Goal: Information Seeking & Learning: Learn about a topic

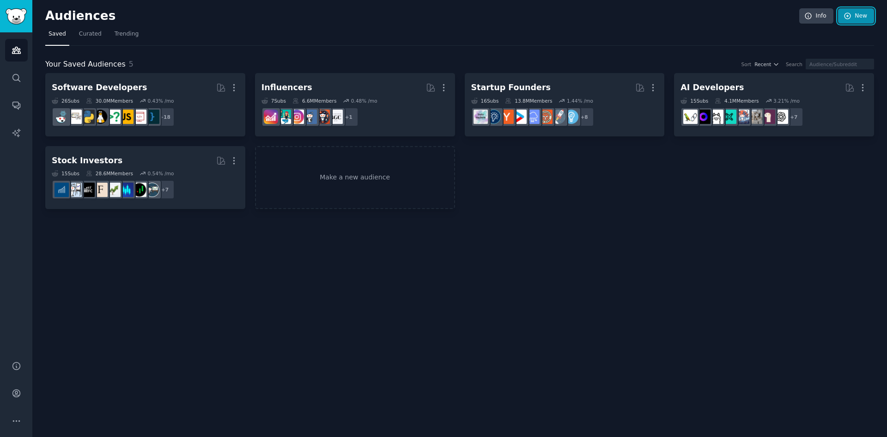
click at [862, 12] on link "New" at bounding box center [856, 16] width 36 height 16
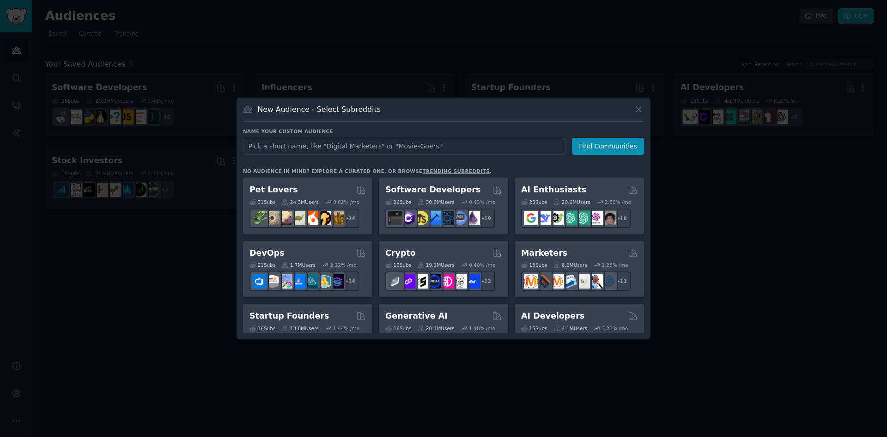
click at [190, 235] on div at bounding box center [443, 218] width 887 height 437
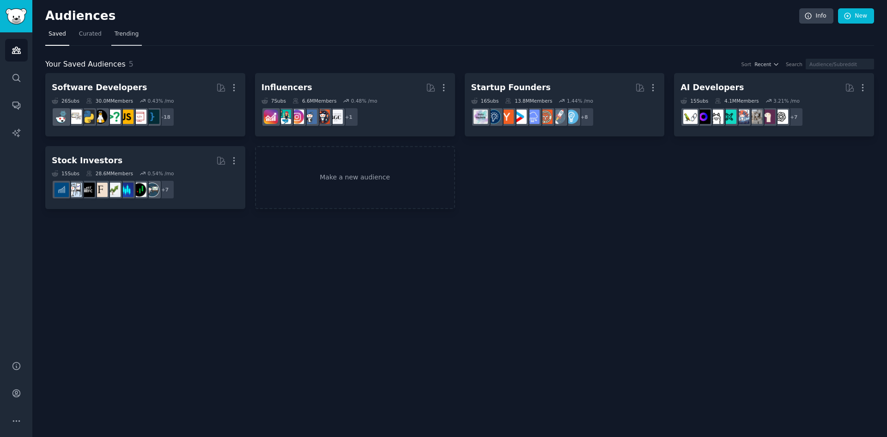
click at [121, 34] on span "Trending" at bounding box center [127, 34] width 24 height 8
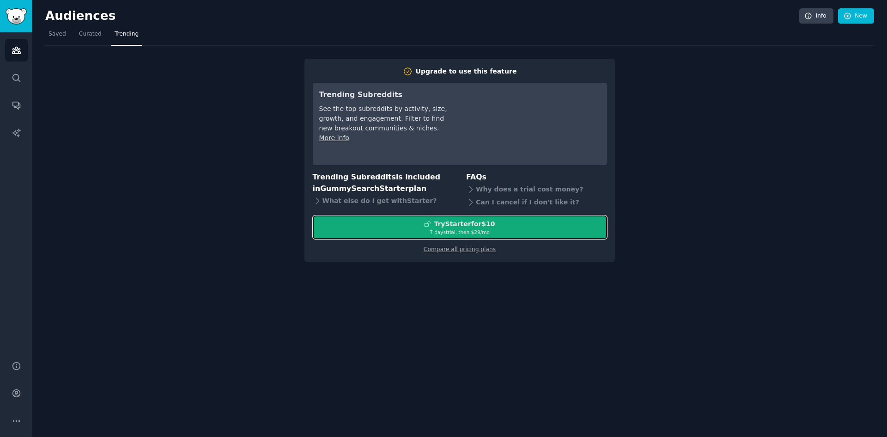
click at [465, 229] on div "7 days trial, then $ 29 /mo" at bounding box center [459, 232] width 293 height 6
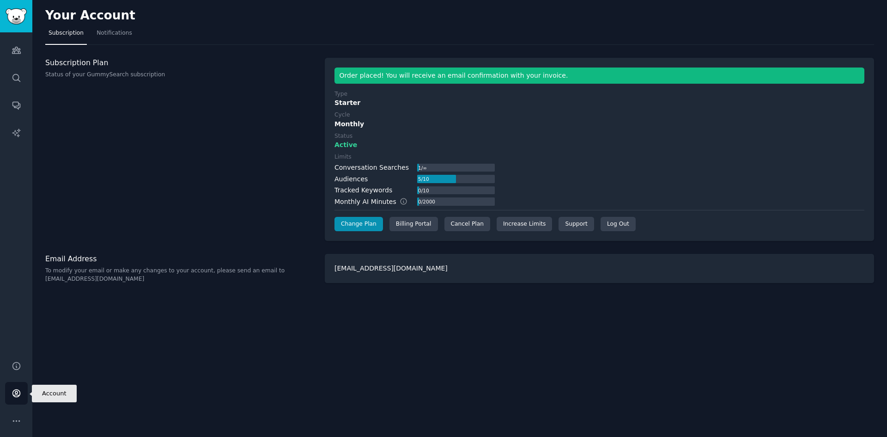
click at [18, 395] on icon "Sidebar" at bounding box center [15, 393] width 7 height 7
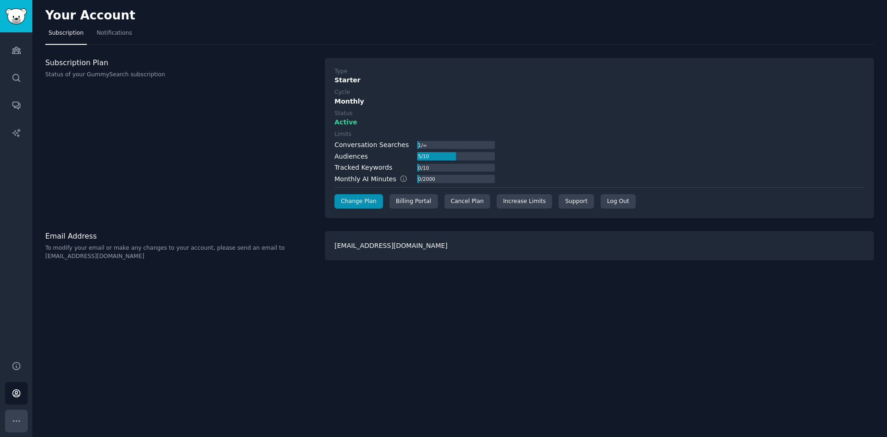
click at [16, 420] on icon "Sidebar" at bounding box center [16, 420] width 6 height 1
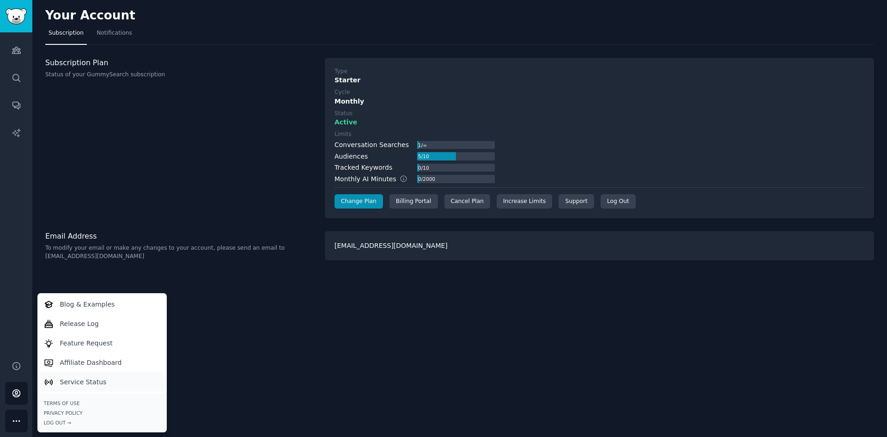
click at [76, 382] on p "Service Status" at bounding box center [83, 382] width 47 height 10
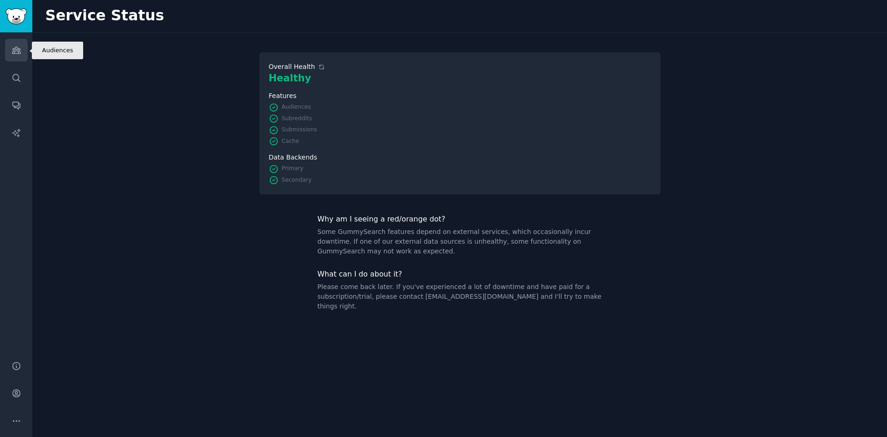
click at [13, 49] on icon "Sidebar" at bounding box center [17, 50] width 10 height 10
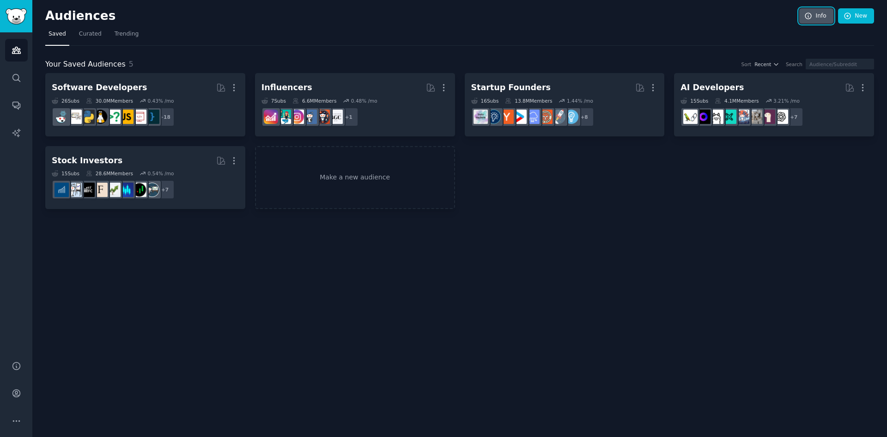
click at [822, 16] on link "Info" at bounding box center [816, 16] width 34 height 16
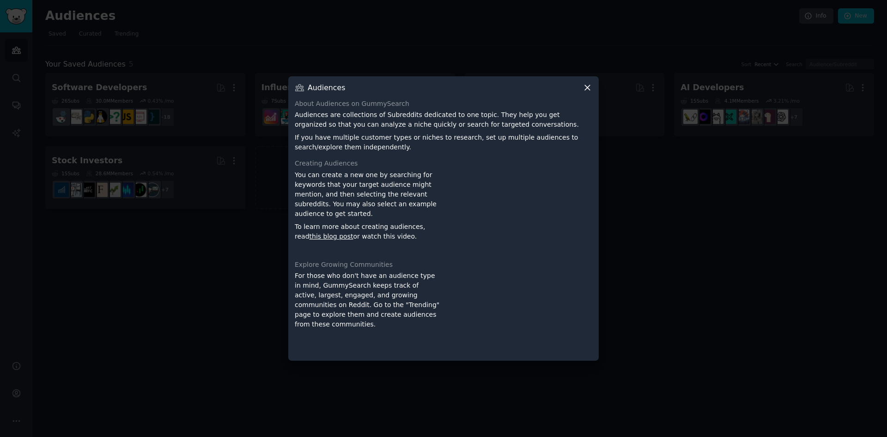
click at [585, 91] on icon at bounding box center [588, 88] width 10 height 10
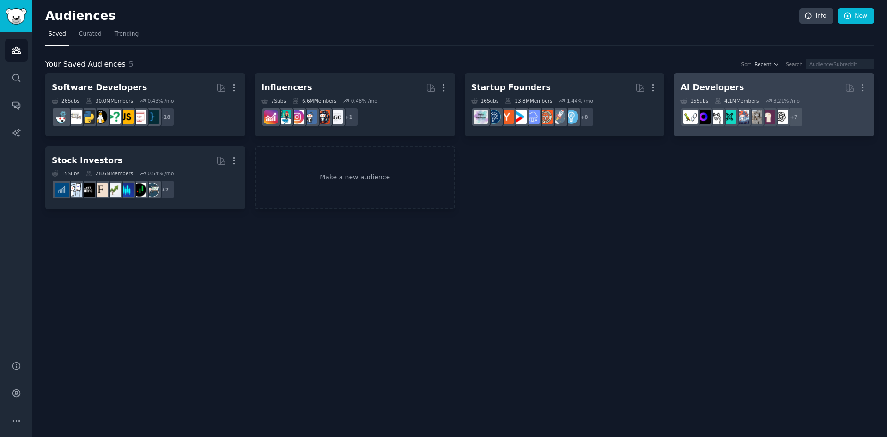
click at [703, 89] on div "AI Developers" at bounding box center [712, 88] width 63 height 12
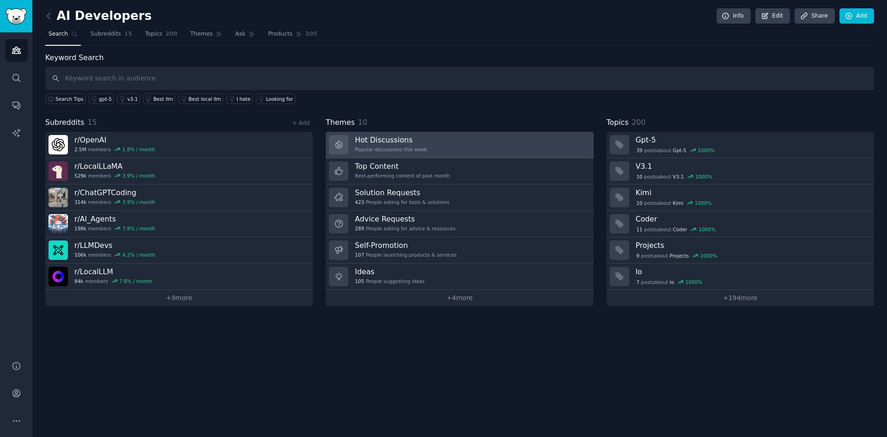
click at [383, 144] on h3 "Hot Discussions" at bounding box center [391, 140] width 72 height 10
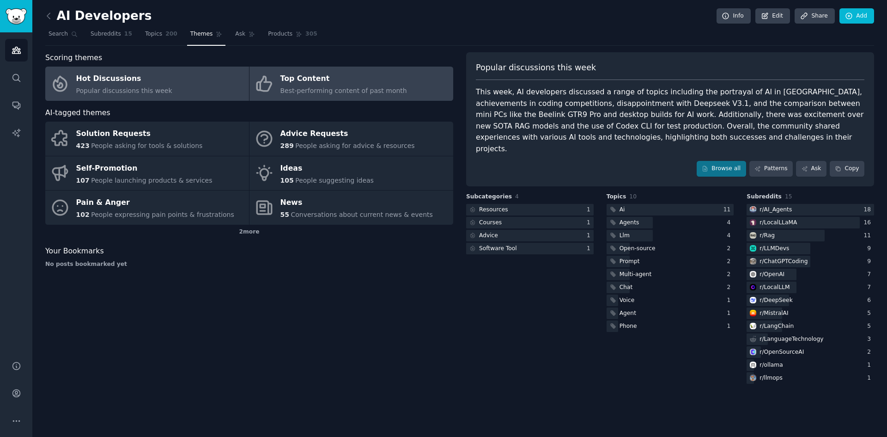
click at [301, 82] on div "Top Content" at bounding box center [344, 79] width 127 height 15
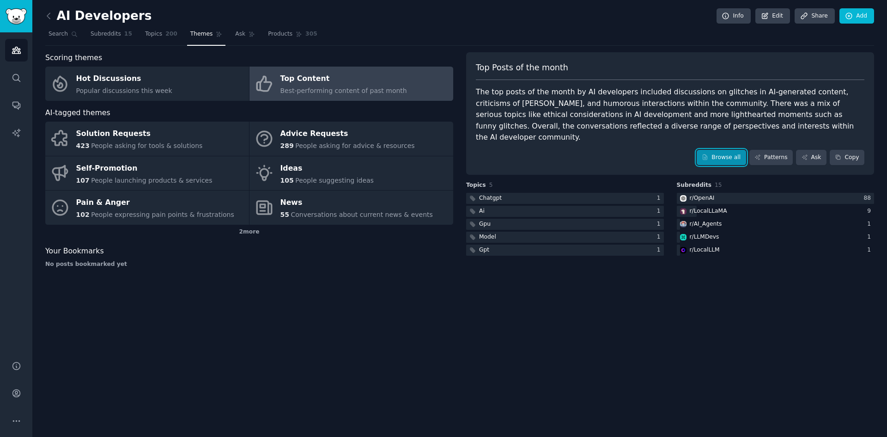
click at [724, 150] on link "Browse all" at bounding box center [721, 158] width 49 height 16
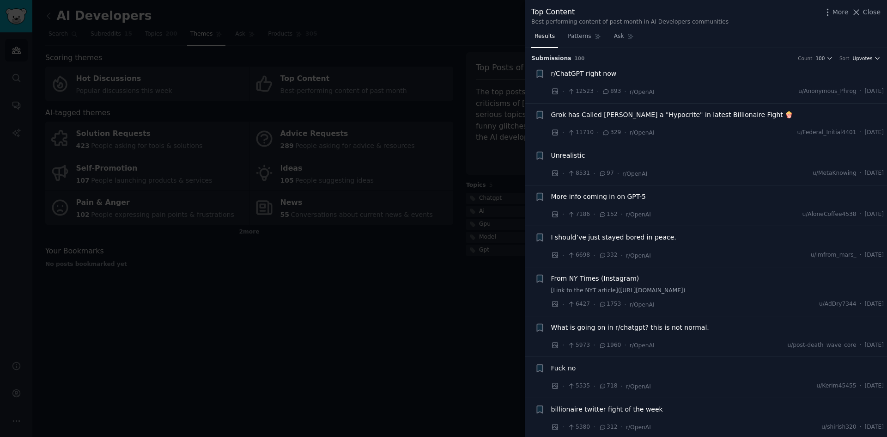
click at [868, 59] on span "Upvotes" at bounding box center [863, 58] width 20 height 6
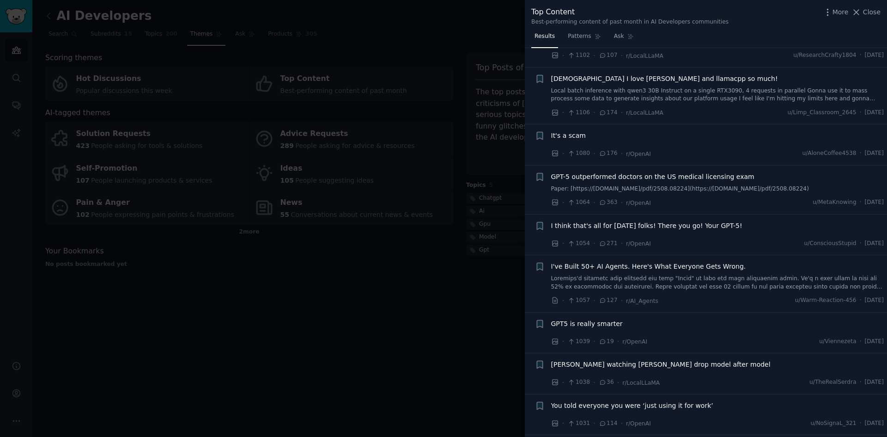
scroll to position [4273, 0]
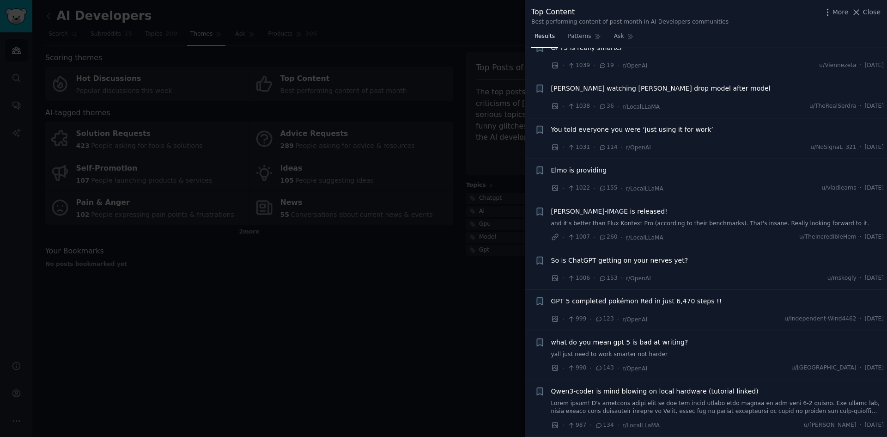
click at [381, 290] on div at bounding box center [443, 218] width 887 height 437
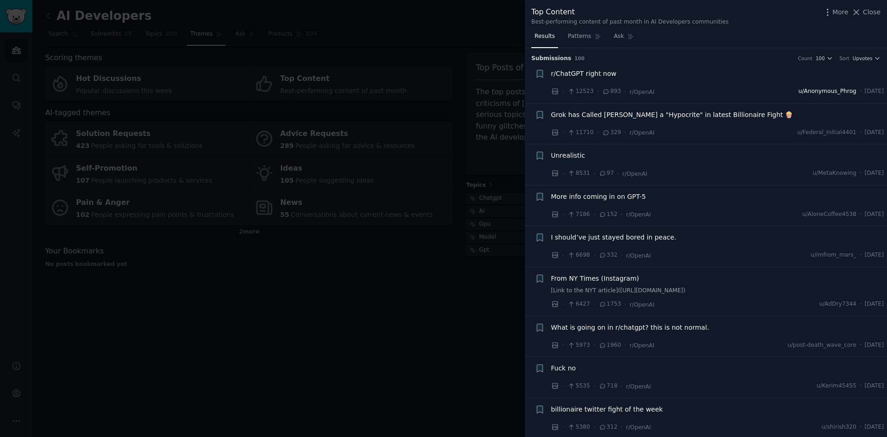
drag, startPoint x: 353, startPoint y: 305, endPoint x: 785, endPoint y: 90, distance: 482.6
click at [354, 305] on div at bounding box center [443, 218] width 887 height 437
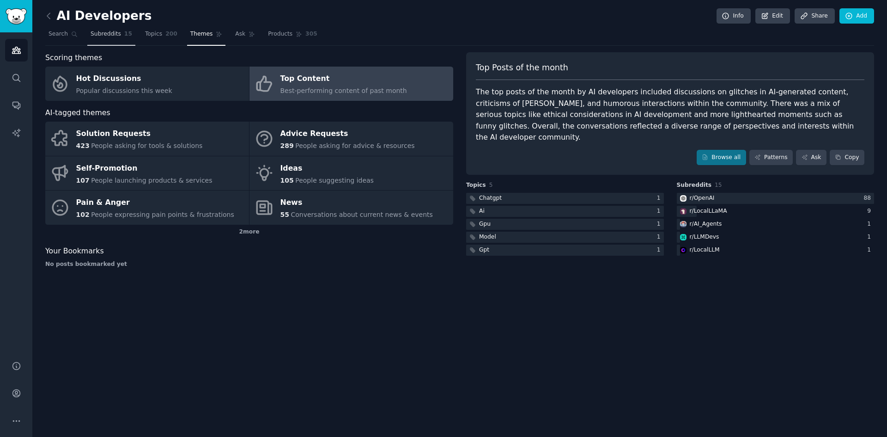
click at [97, 37] on span "Subreddits" at bounding box center [106, 34] width 30 height 8
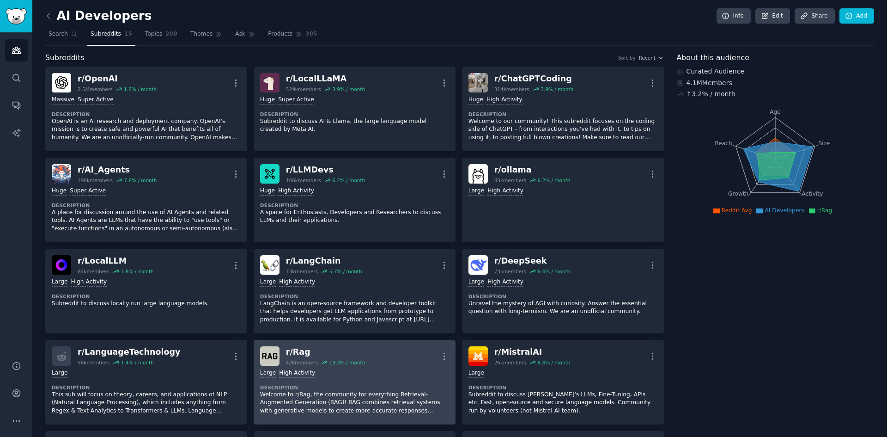
click at [299, 397] on p "Welcome to r/Rag, the community for everything Retrieval-Augmented Generation (…" at bounding box center [354, 402] width 189 height 24
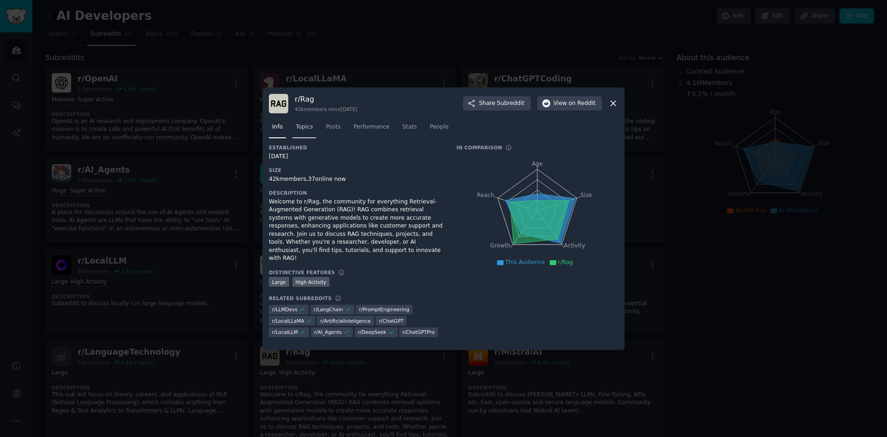
click at [306, 130] on span "Topics" at bounding box center [304, 127] width 17 height 8
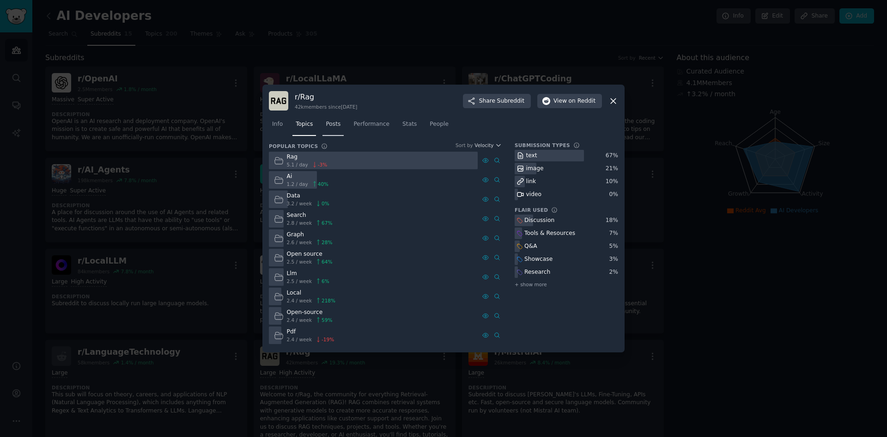
click at [335, 125] on span "Posts" at bounding box center [333, 124] width 15 height 8
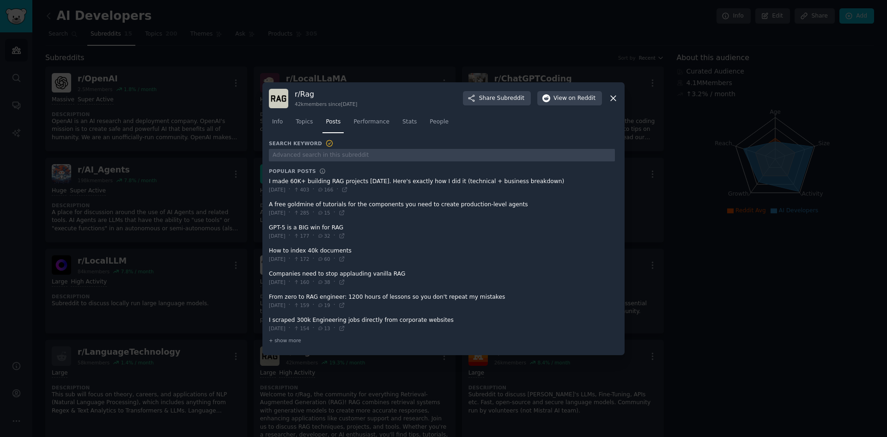
drag, startPoint x: 348, startPoint y: 275, endPoint x: 290, endPoint y: 273, distance: 58.7
click at [290, 273] on span at bounding box center [442, 278] width 346 height 23
click at [285, 275] on span at bounding box center [442, 278] width 346 height 23
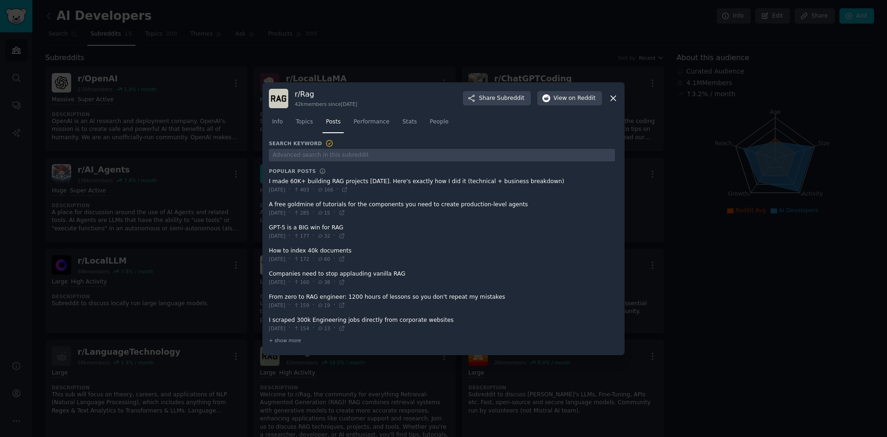
click at [285, 275] on span at bounding box center [442, 278] width 346 height 23
click at [561, 97] on span "View on Reddit" at bounding box center [575, 98] width 42 height 8
click at [359, 120] on span "Performance" at bounding box center [372, 122] width 36 height 8
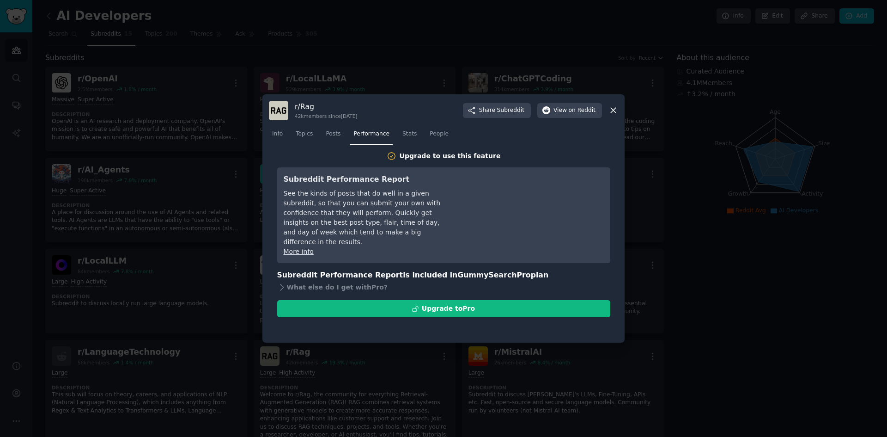
click at [614, 108] on icon at bounding box center [614, 110] width 10 height 10
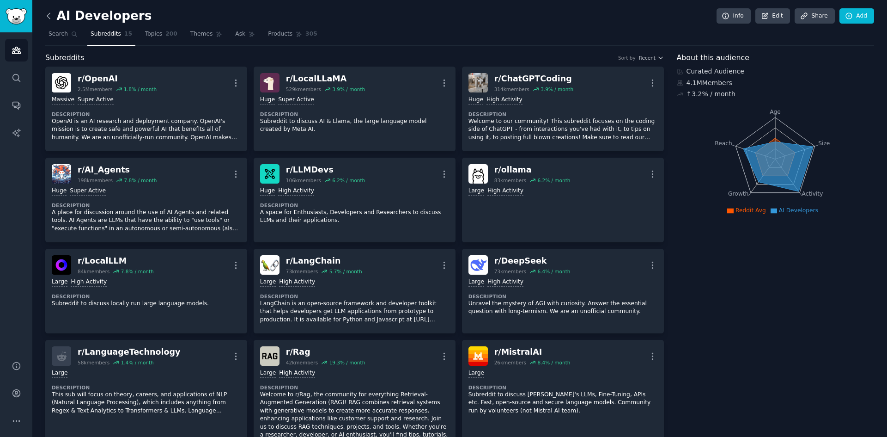
click at [48, 16] on icon at bounding box center [49, 16] width 10 height 10
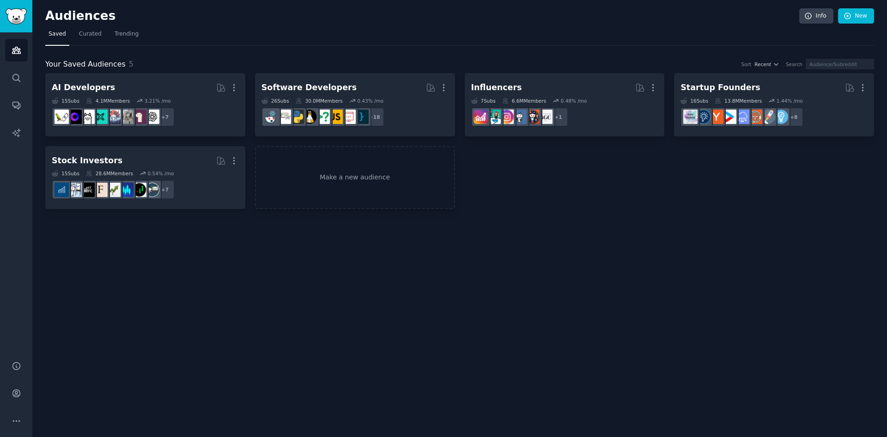
click at [838, 314] on div "Audiences Info New Saved Curated Trending Your Saved Audiences 5 Sort Recent Se…" at bounding box center [459, 218] width 855 height 437
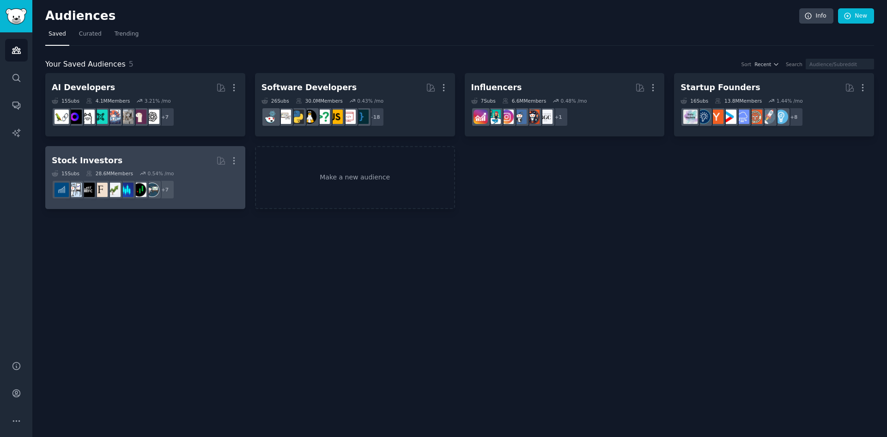
click at [87, 162] on div "Stock Investors" at bounding box center [87, 161] width 71 height 12
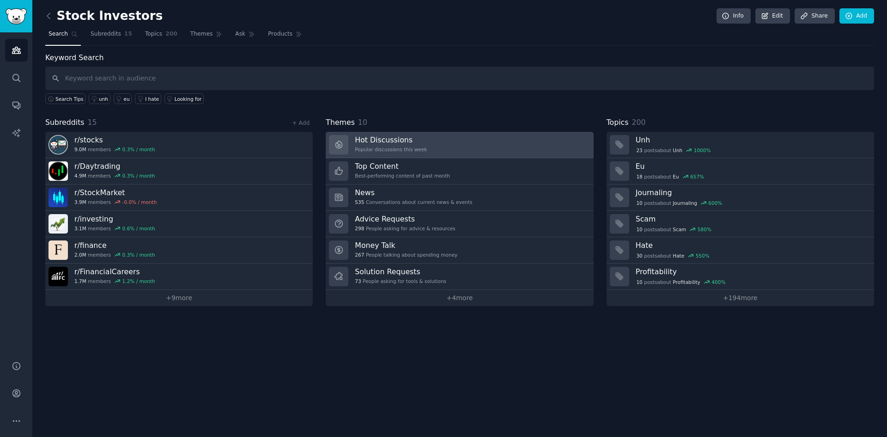
click at [377, 141] on h3 "Hot Discussions" at bounding box center [391, 140] width 72 height 10
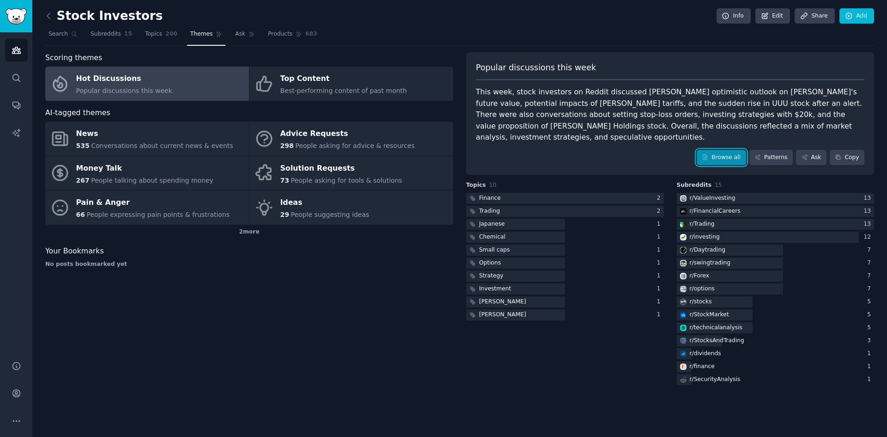
click at [718, 150] on link "Browse all" at bounding box center [721, 158] width 49 height 16
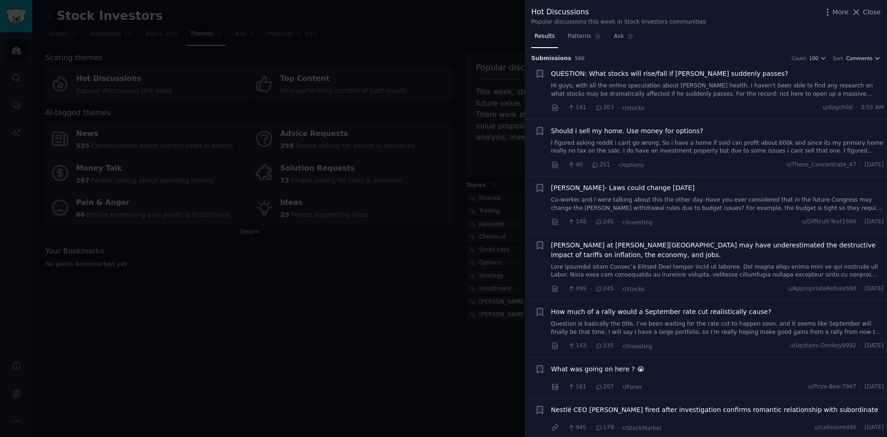
click at [874, 59] on icon "button" at bounding box center [877, 58] width 6 height 6
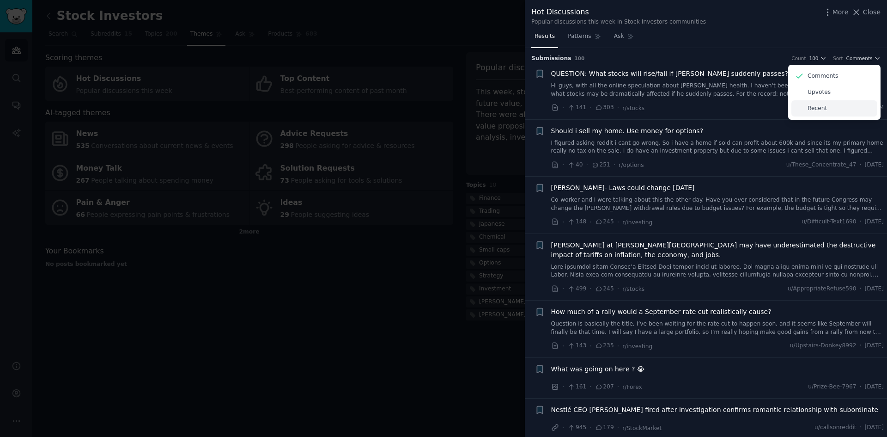
click at [819, 109] on p "Recent" at bounding box center [817, 108] width 19 height 8
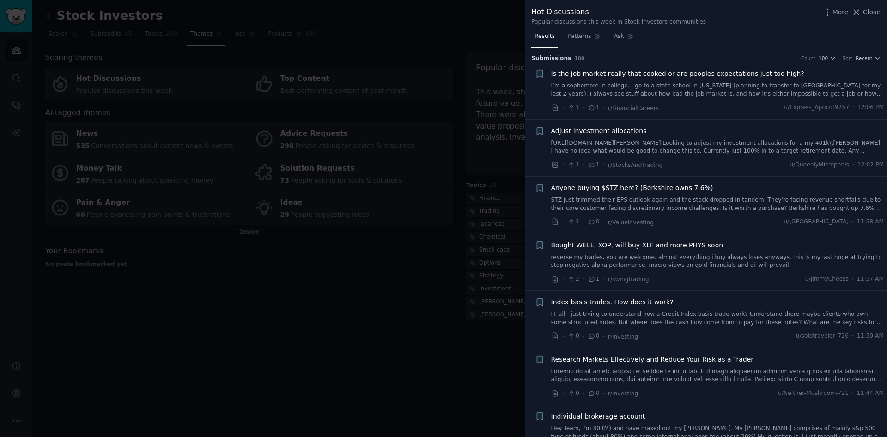
click at [311, 328] on div at bounding box center [443, 218] width 887 height 437
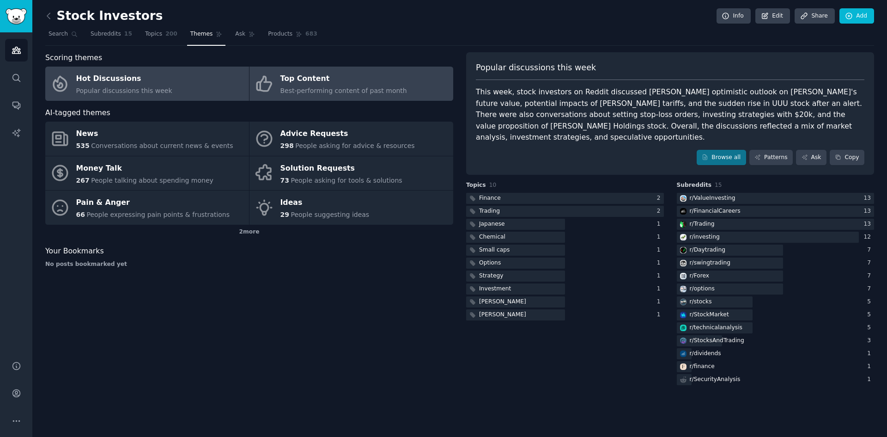
click at [293, 83] on div "Top Content" at bounding box center [344, 79] width 127 height 15
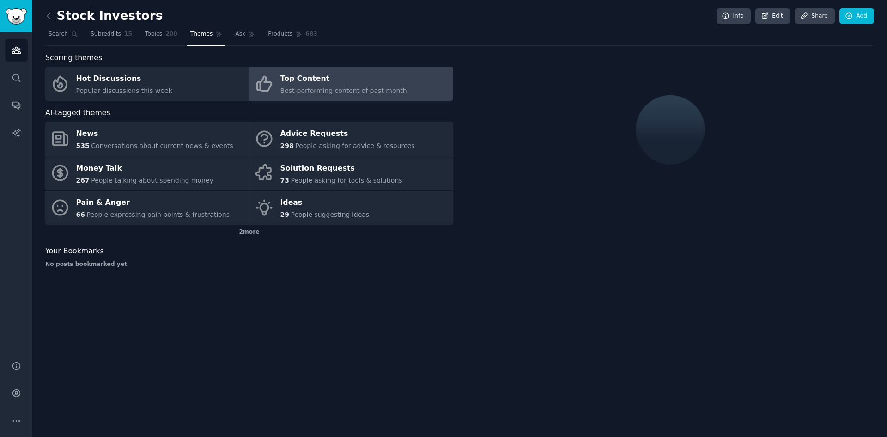
click at [293, 83] on div "Top Content" at bounding box center [344, 79] width 127 height 15
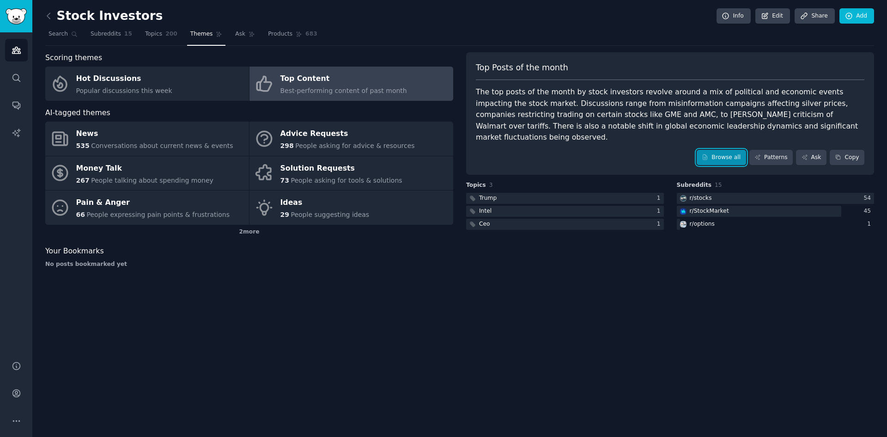
click at [730, 150] on link "Browse all" at bounding box center [721, 158] width 49 height 16
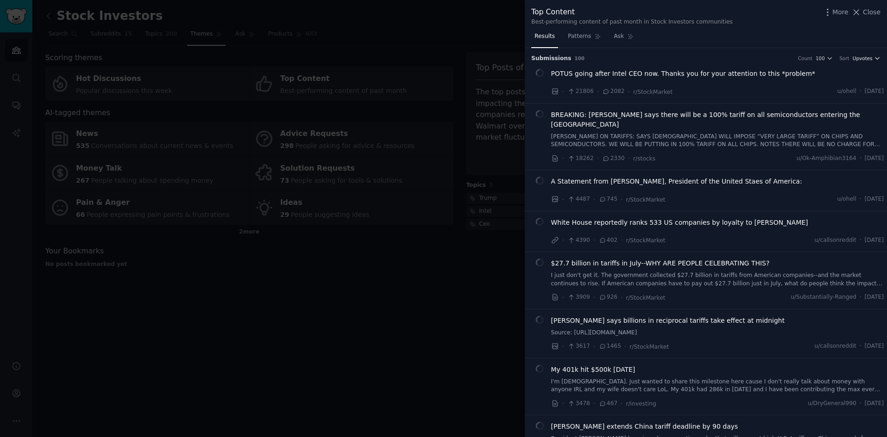
click at [874, 60] on icon "button" at bounding box center [877, 58] width 6 height 6
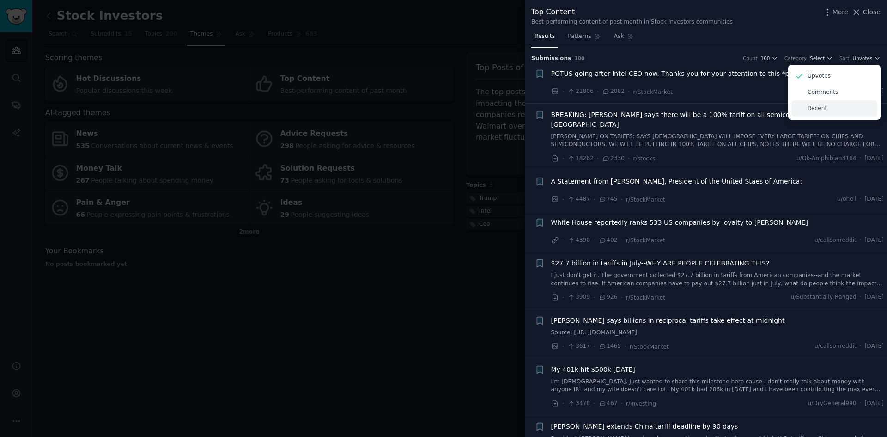
click at [817, 110] on p "Recent" at bounding box center [817, 108] width 19 height 8
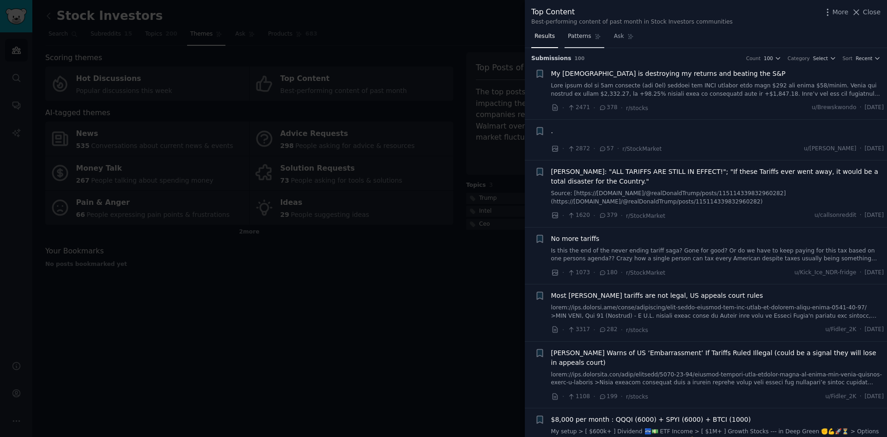
click at [573, 37] on span "Patterns" at bounding box center [579, 36] width 23 height 8
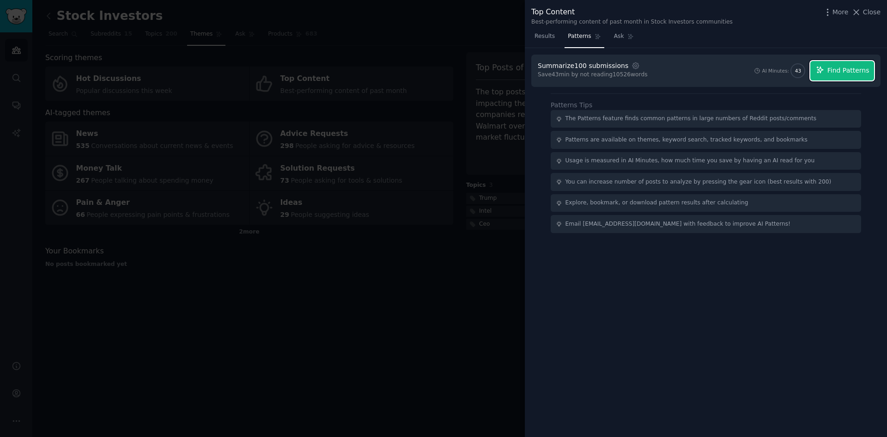
click at [829, 70] on button "Find Patterns" at bounding box center [843, 70] width 64 height 19
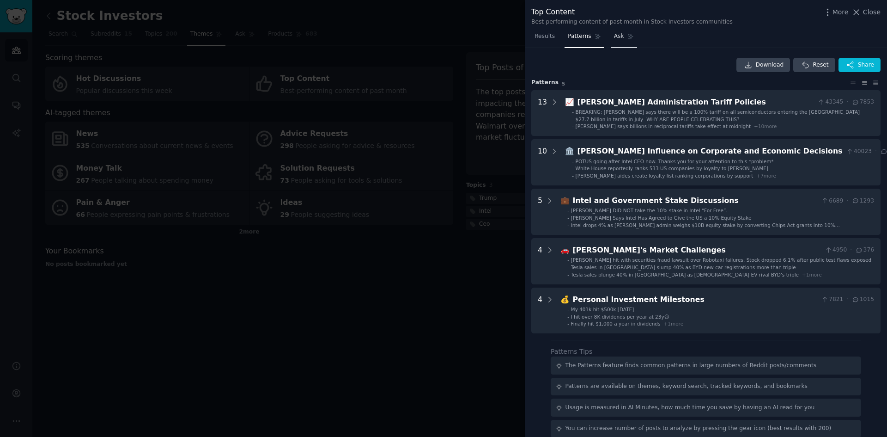
click at [617, 37] on span "Ask" at bounding box center [619, 36] width 10 height 8
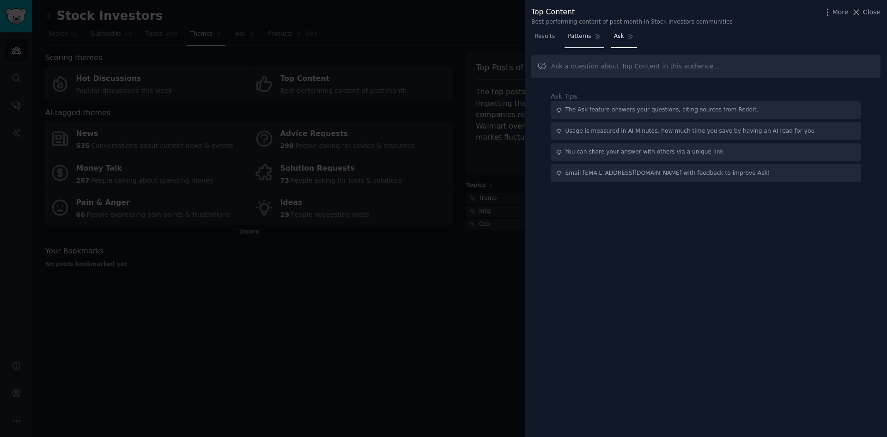
click at [573, 35] on span "Patterns" at bounding box center [579, 36] width 23 height 8
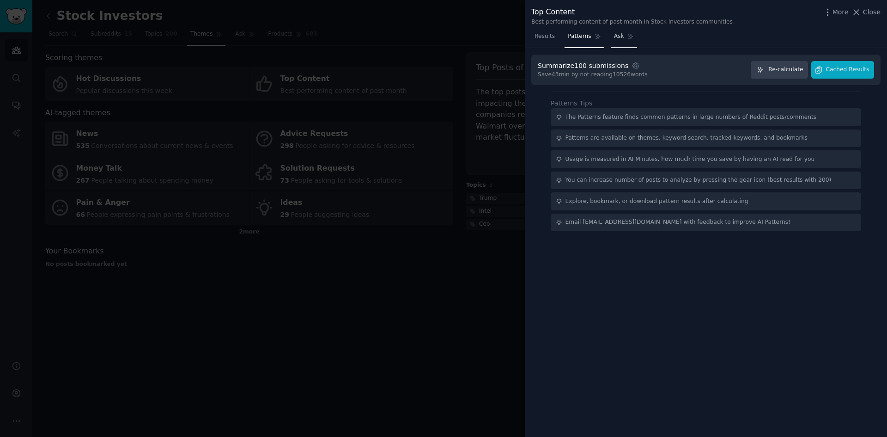
click at [617, 35] on span "Ask" at bounding box center [619, 36] width 10 height 8
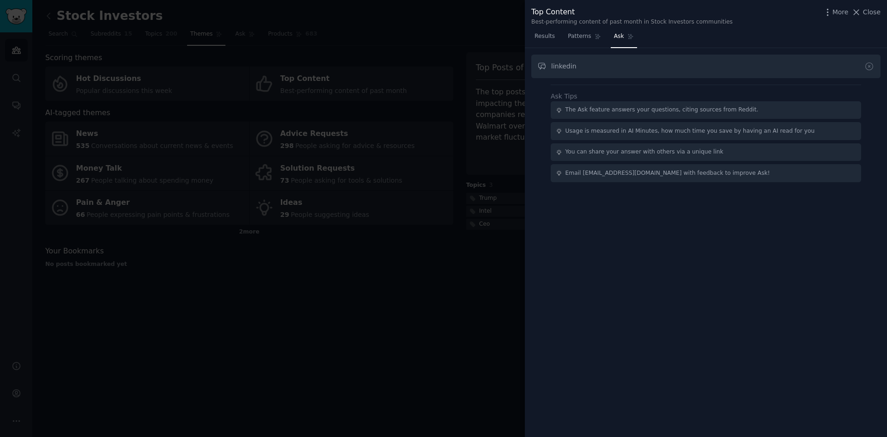
type input "linkedin"
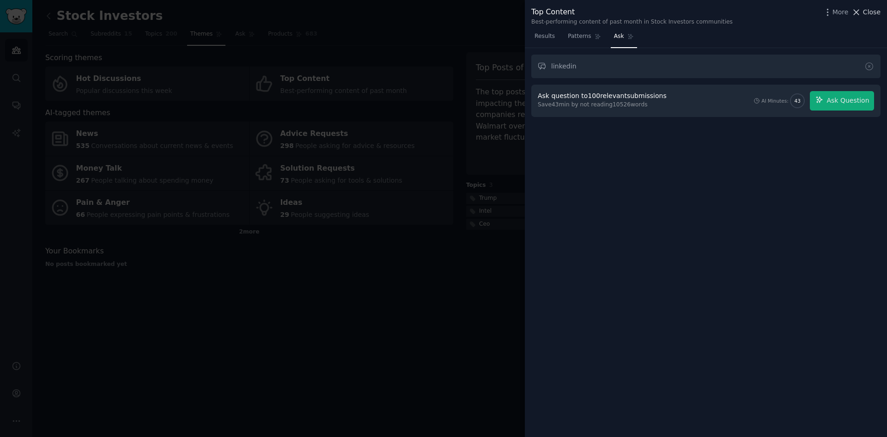
click at [874, 14] on span "Close" at bounding box center [872, 12] width 18 height 10
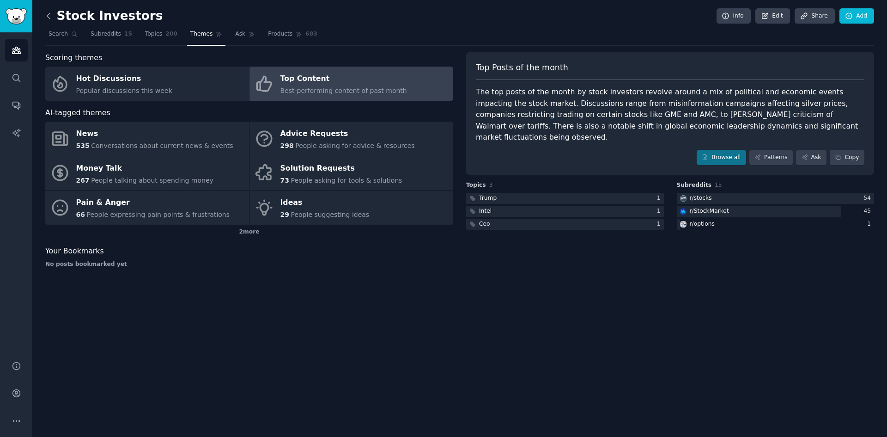
click at [48, 15] on icon at bounding box center [48, 16] width 3 height 6
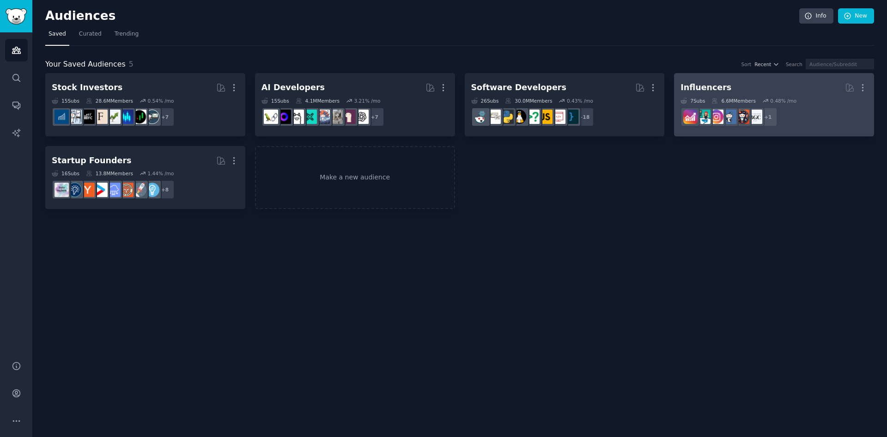
click at [701, 87] on div "Influencers" at bounding box center [706, 88] width 51 height 12
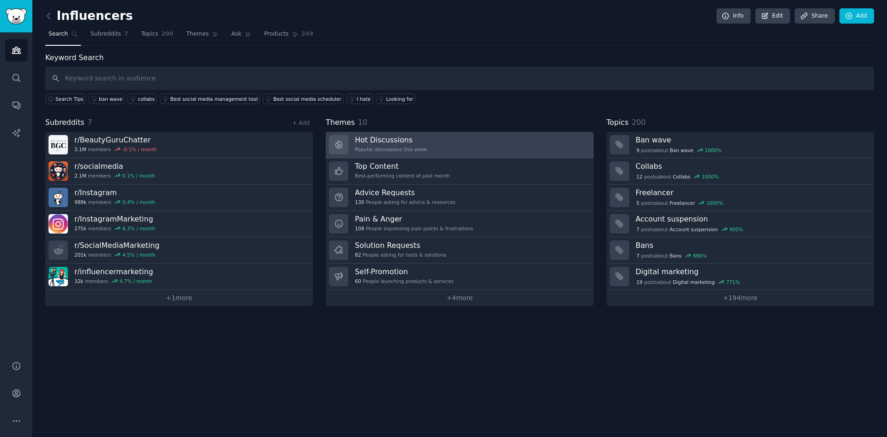
click at [383, 146] on div "Hot Discussions Popular discussions this week" at bounding box center [391, 144] width 72 height 19
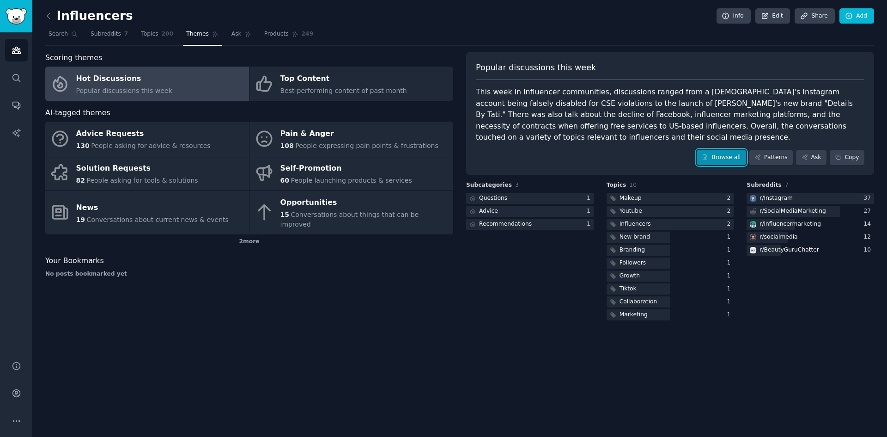
click at [722, 150] on link "Browse all" at bounding box center [721, 158] width 49 height 16
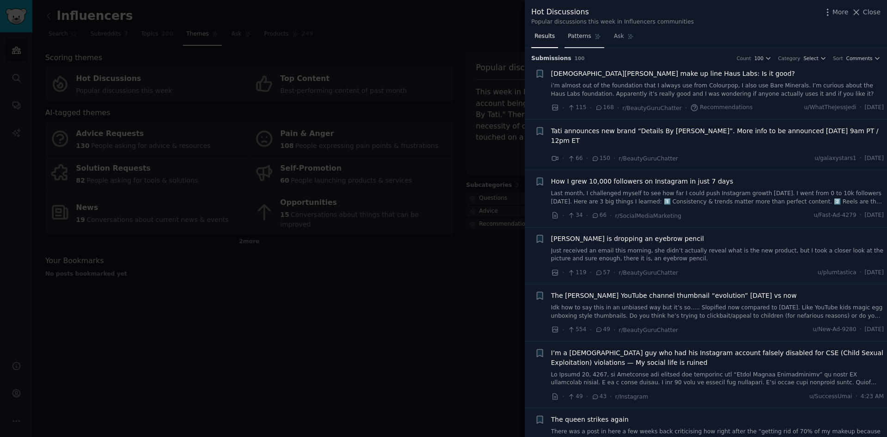
click at [583, 37] on span "Patterns" at bounding box center [579, 36] width 23 height 8
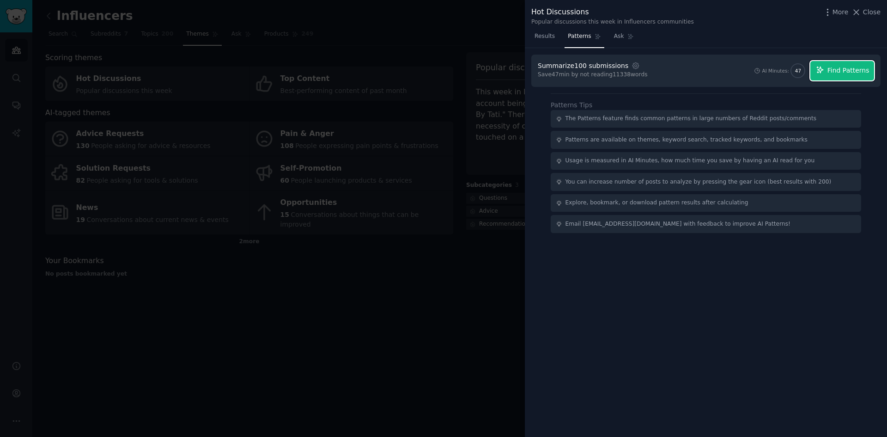
click at [832, 71] on span "Find Patterns" at bounding box center [849, 71] width 42 height 10
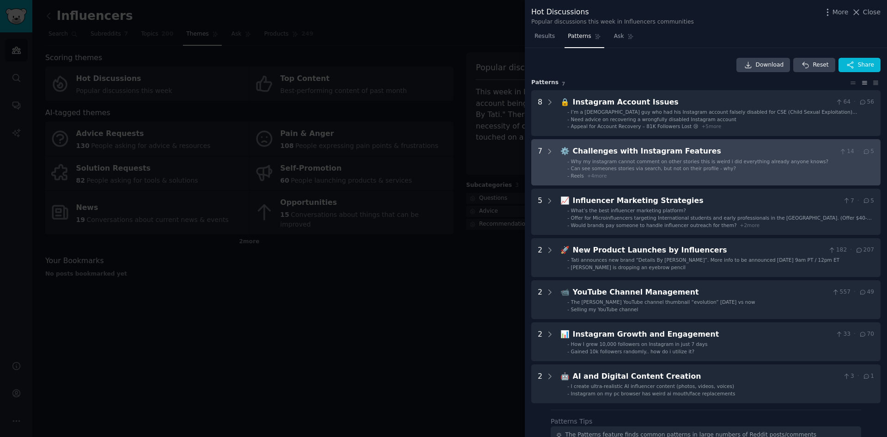
scroll to position [122, 0]
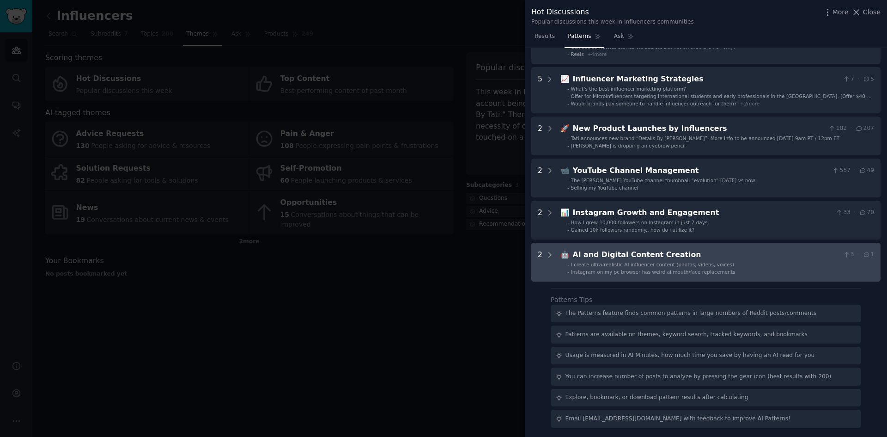
click at [624, 255] on div "AI and Digital Content Creation" at bounding box center [706, 255] width 267 height 12
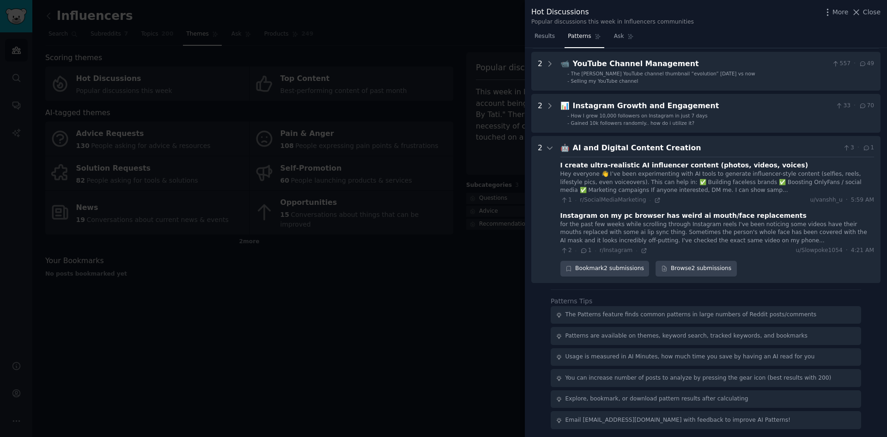
scroll to position [230, 0]
click at [476, 330] on div at bounding box center [443, 218] width 887 height 437
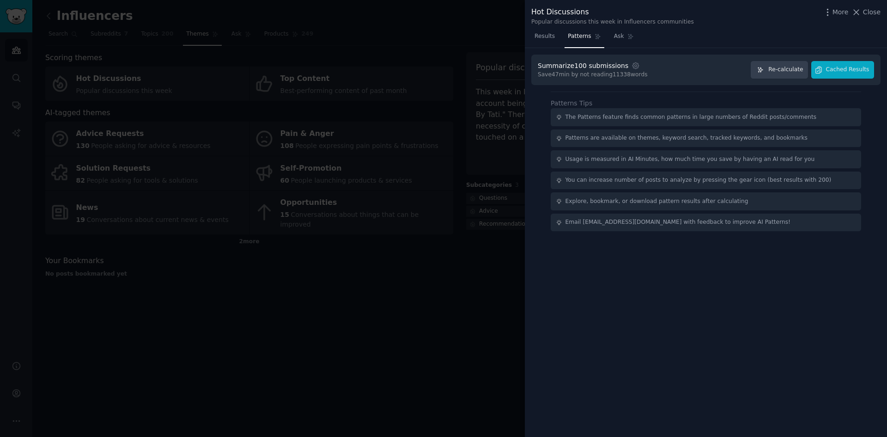
drag, startPoint x: 280, startPoint y: 287, endPoint x: 216, endPoint y: 226, distance: 88.2
click at [280, 286] on div at bounding box center [443, 218] width 887 height 437
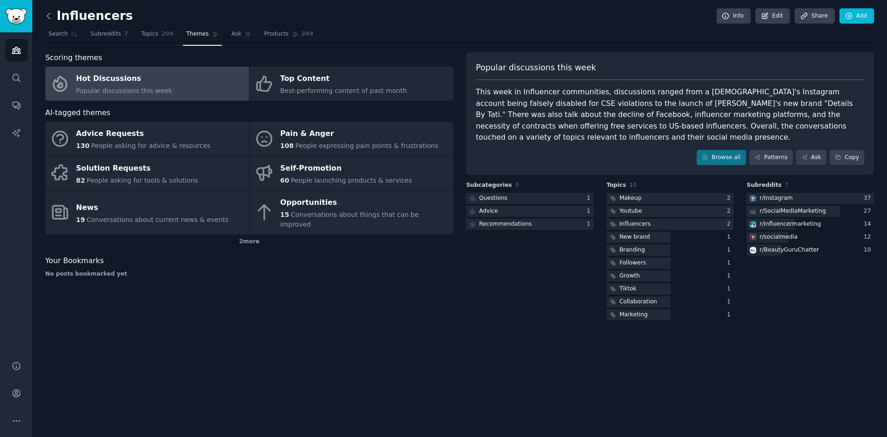
click at [50, 16] on icon at bounding box center [49, 16] width 10 height 10
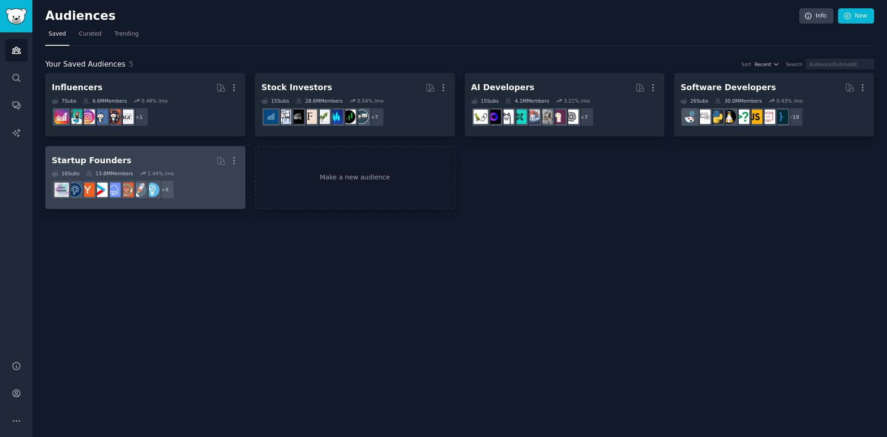
click at [91, 159] on div "Startup Founders" at bounding box center [91, 161] width 79 height 12
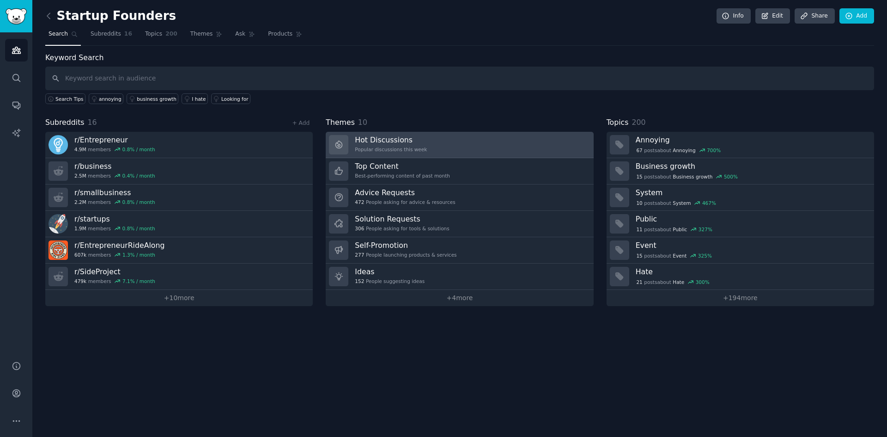
click at [388, 141] on h3 "Hot Discussions" at bounding box center [391, 140] width 72 height 10
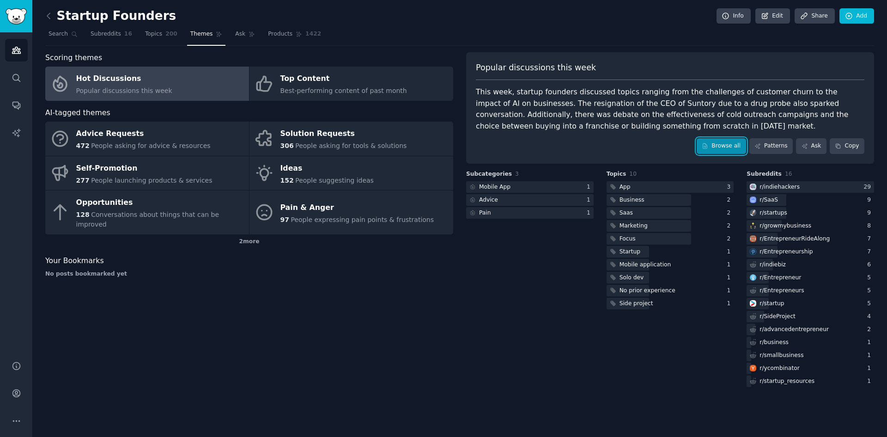
click at [736, 146] on link "Browse all" at bounding box center [721, 146] width 49 height 16
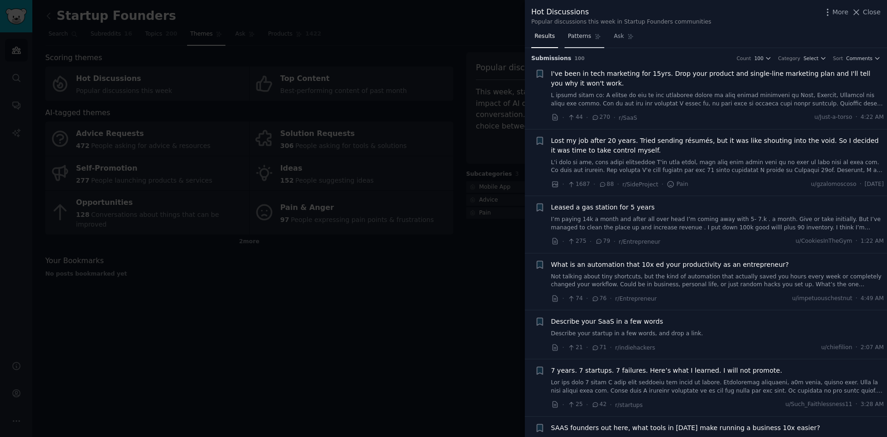
click at [579, 36] on span "Patterns" at bounding box center [579, 36] width 23 height 8
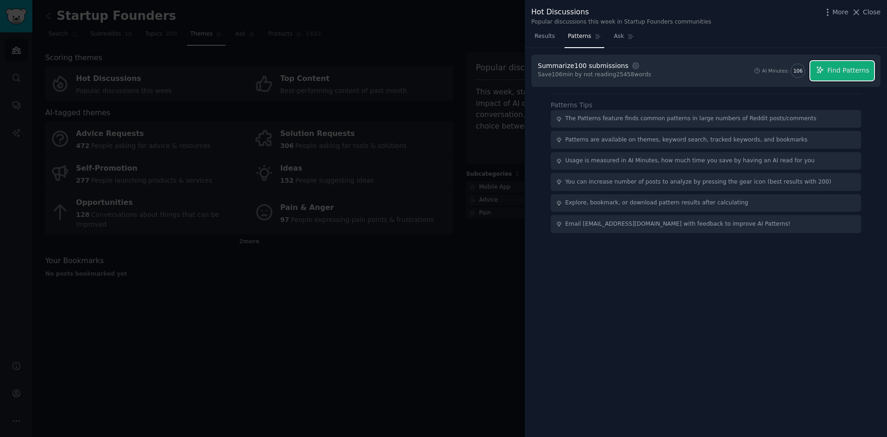
click at [848, 71] on span "Find Patterns" at bounding box center [849, 71] width 42 height 10
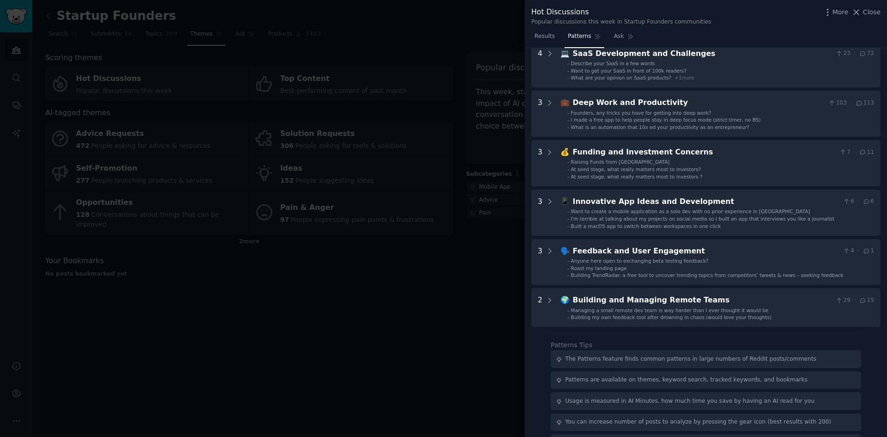
scroll to position [247, 0]
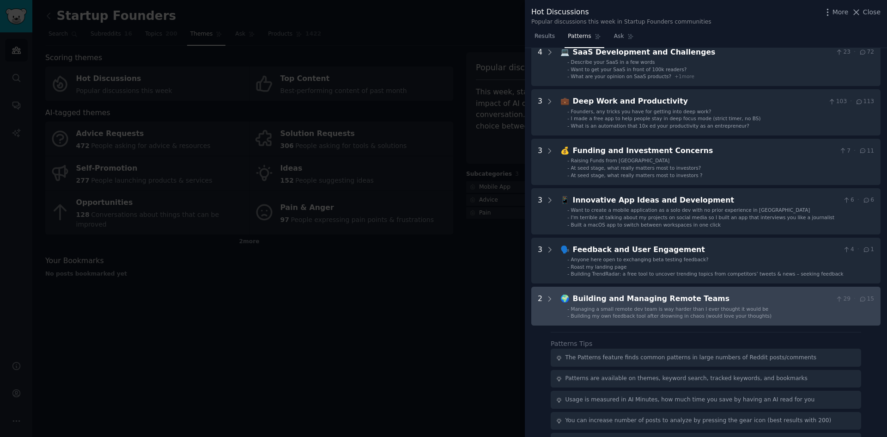
click at [663, 298] on div "Building and Managing Remote Teams" at bounding box center [702, 299] width 259 height 12
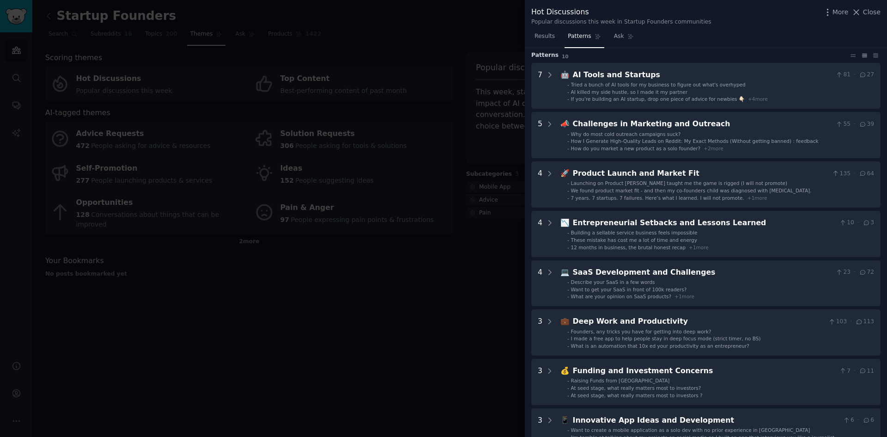
scroll to position [0, 0]
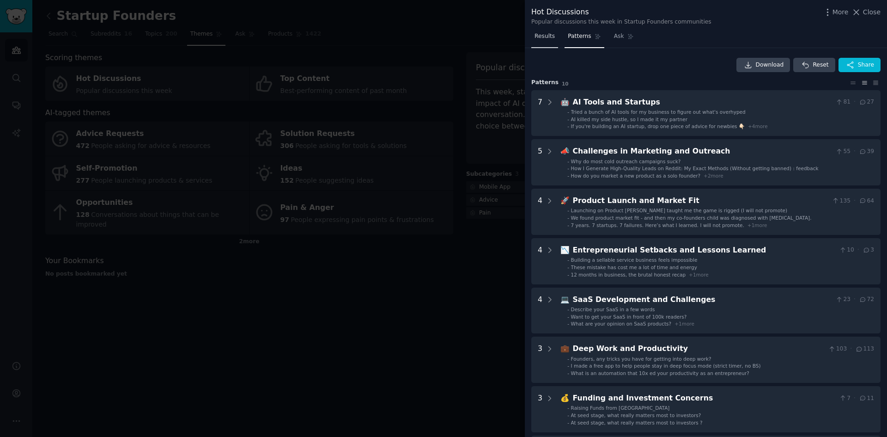
click at [547, 37] on span "Results" at bounding box center [545, 36] width 20 height 8
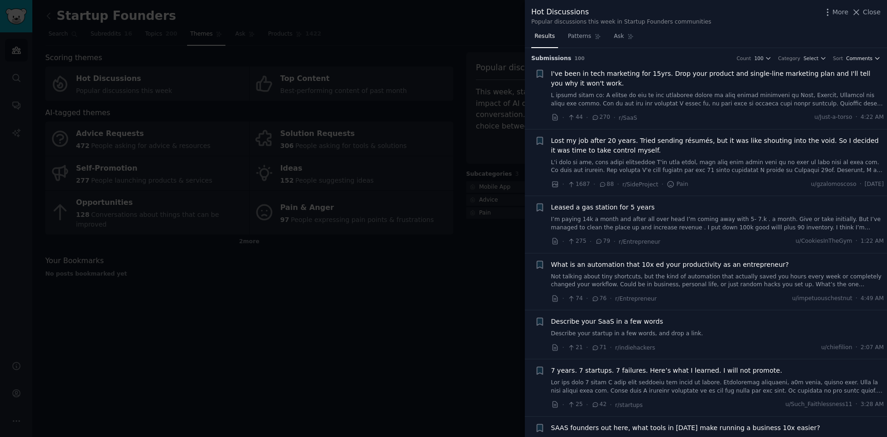
click at [874, 58] on icon "button" at bounding box center [877, 58] width 6 height 6
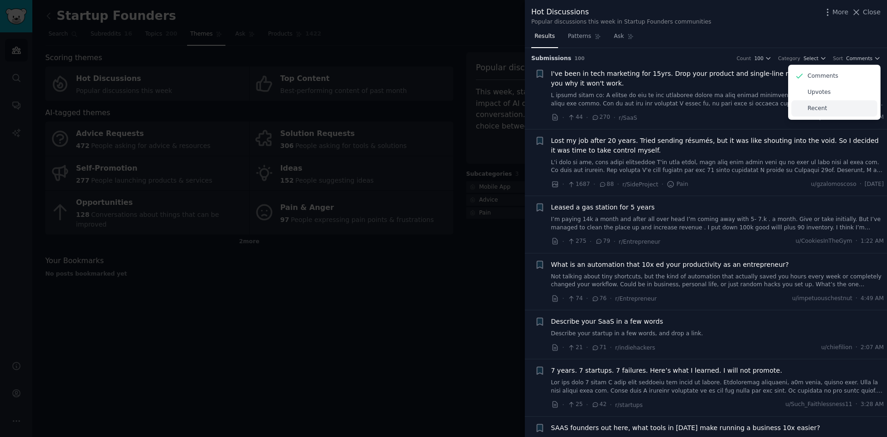
click at [815, 111] on p "Recent" at bounding box center [817, 108] width 19 height 8
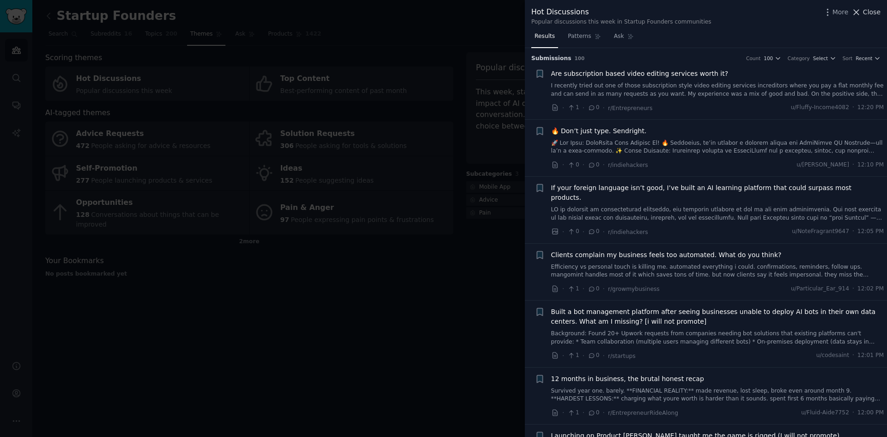
click at [859, 12] on icon at bounding box center [856, 12] width 5 height 5
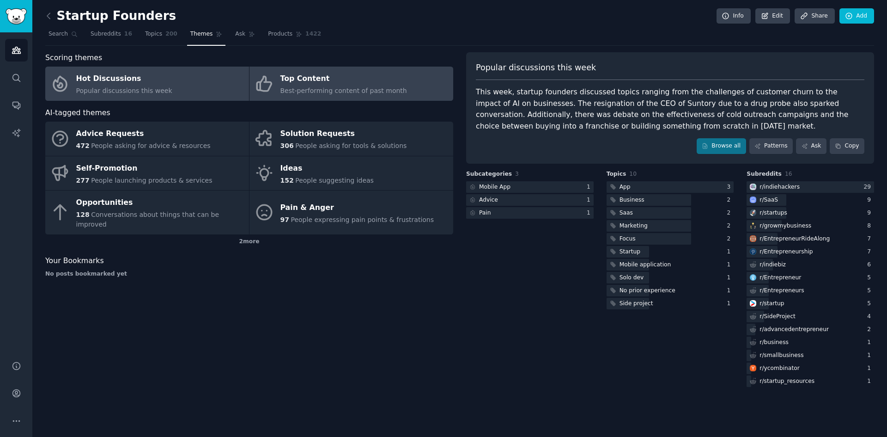
click at [288, 82] on div "Top Content" at bounding box center [344, 79] width 127 height 15
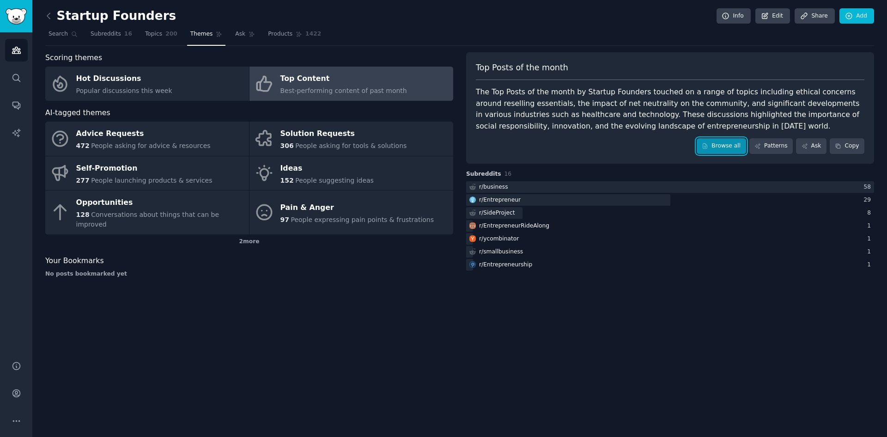
click at [722, 141] on link "Browse all" at bounding box center [721, 146] width 49 height 16
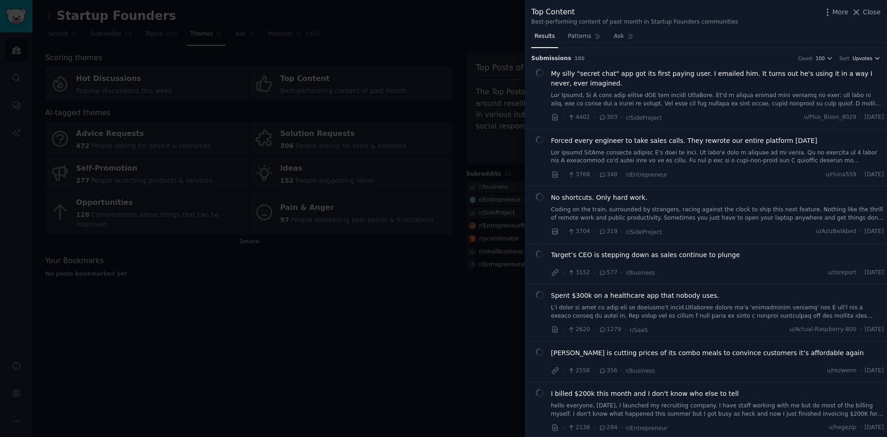
click at [870, 57] on span "Upvotes" at bounding box center [863, 58] width 20 height 6
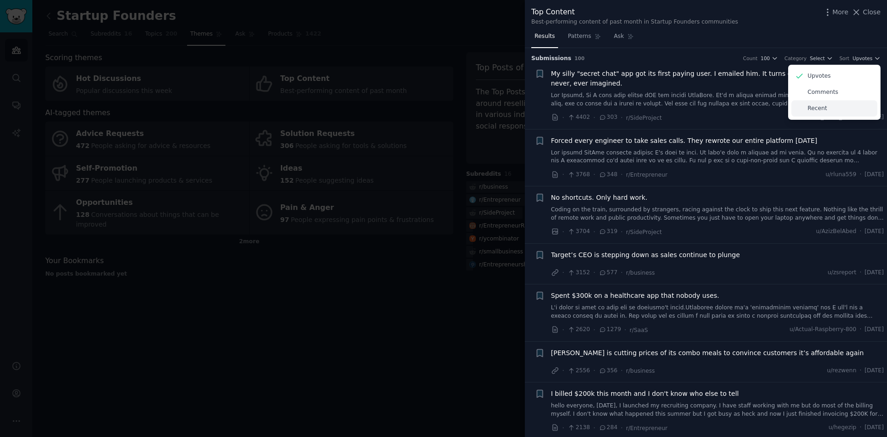
click at [808, 108] on p "Recent" at bounding box center [817, 108] width 19 height 8
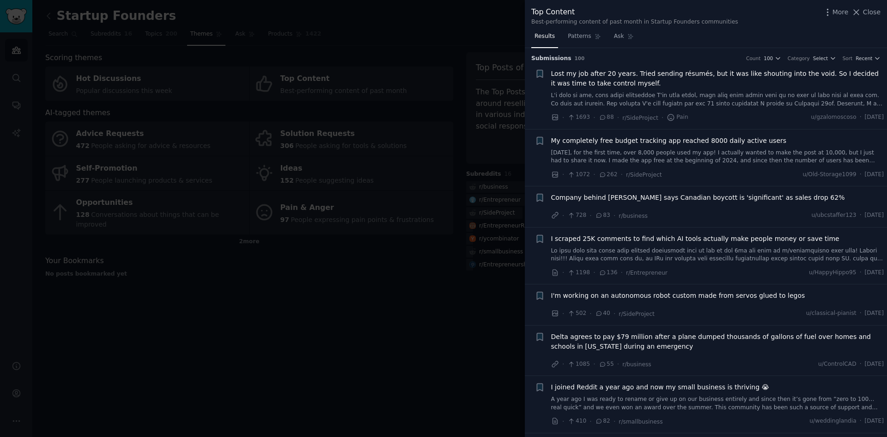
click at [350, 309] on div at bounding box center [443, 218] width 887 height 437
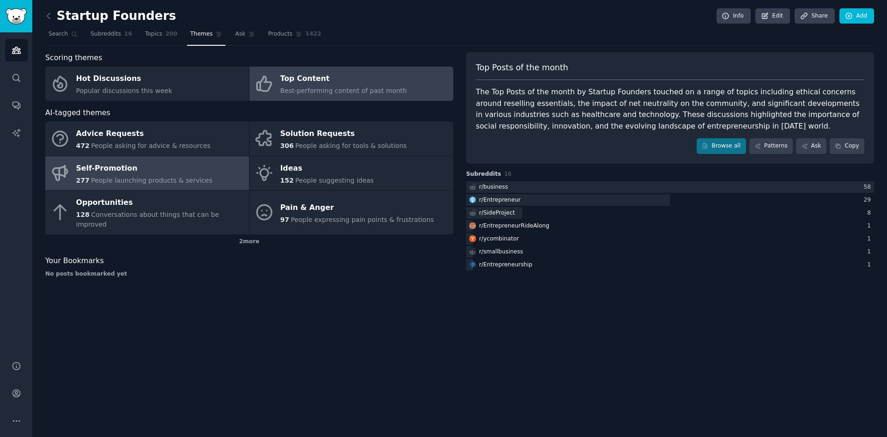
click at [110, 166] on div "Self-Promotion" at bounding box center [144, 168] width 136 height 15
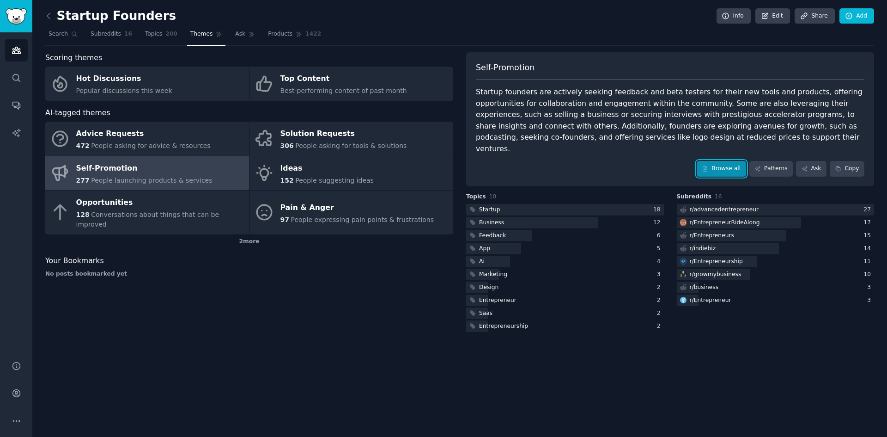
click at [739, 161] on link "Browse all" at bounding box center [721, 169] width 49 height 16
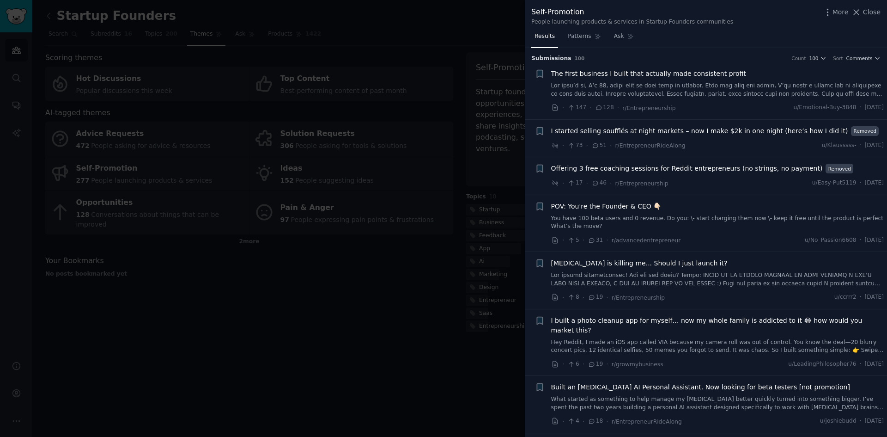
click at [283, 364] on div at bounding box center [443, 218] width 887 height 437
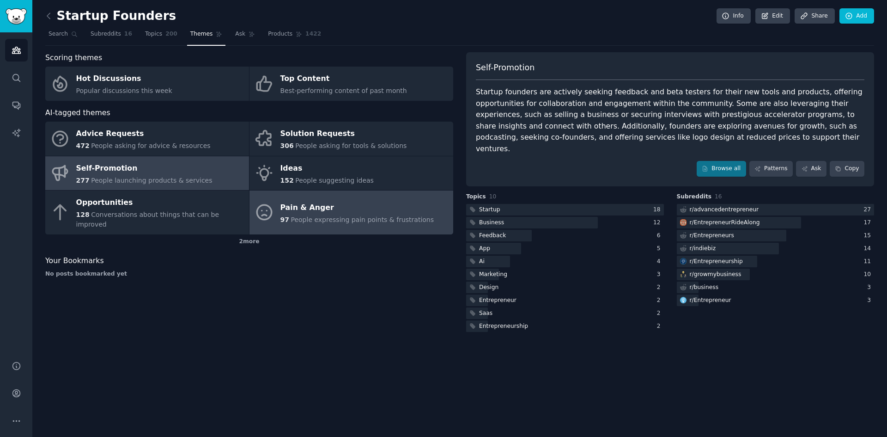
click at [303, 205] on div "Pain & Anger" at bounding box center [358, 207] width 154 height 15
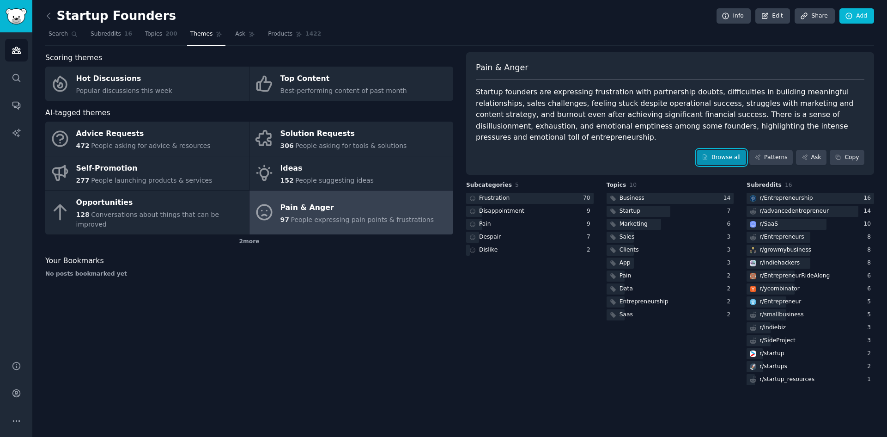
click at [729, 150] on link "Browse all" at bounding box center [721, 158] width 49 height 16
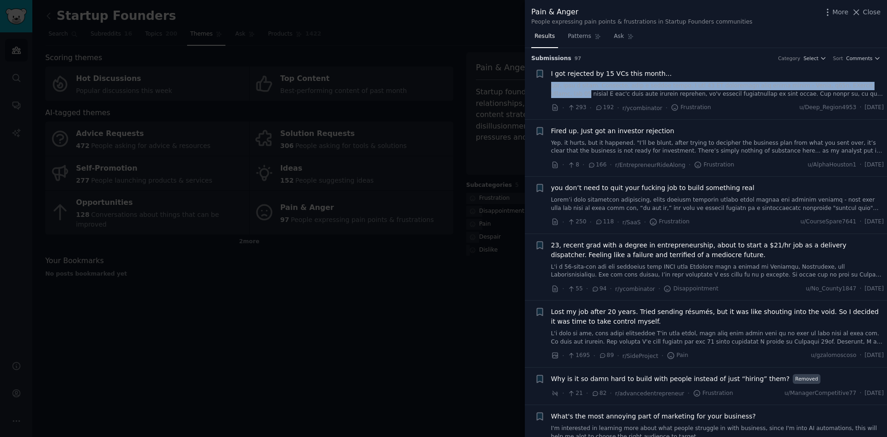
drag, startPoint x: 884, startPoint y: 72, endPoint x: 884, endPoint y: 79, distance: 6.9
click at [884, 79] on li "+ I got rejected by 15 VCs this month... · 293 · 192 · r/ycombinator · Frustrat…" at bounding box center [706, 90] width 362 height 57
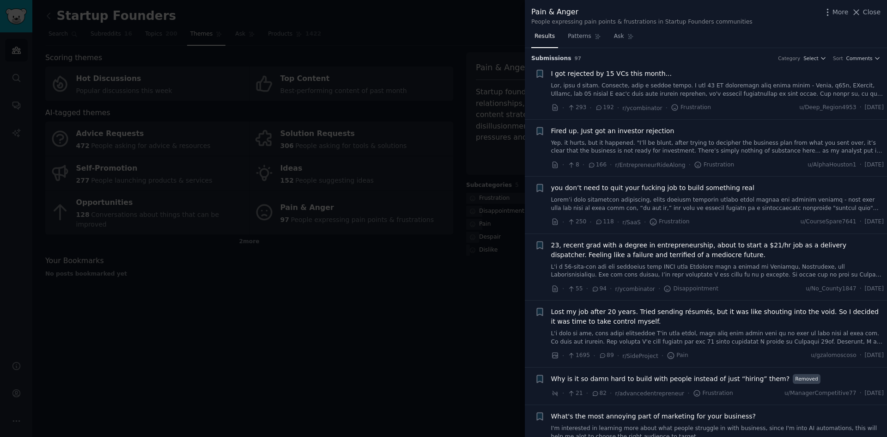
click at [399, 366] on div at bounding box center [443, 218] width 887 height 437
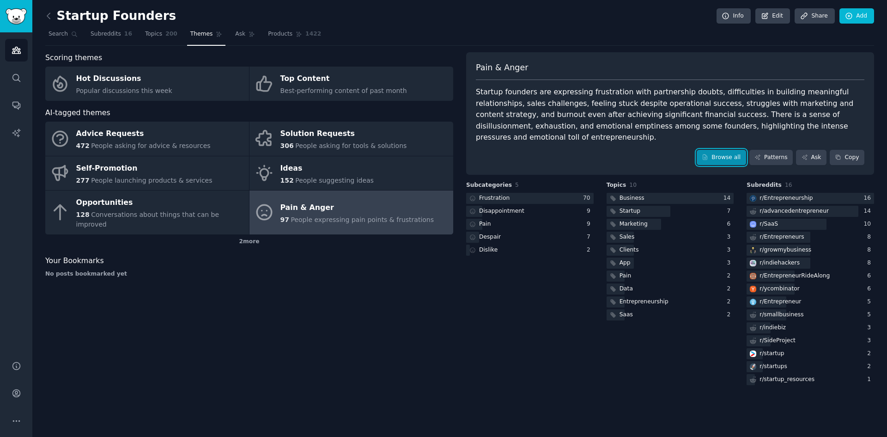
click at [738, 150] on link "Browse all" at bounding box center [721, 158] width 49 height 16
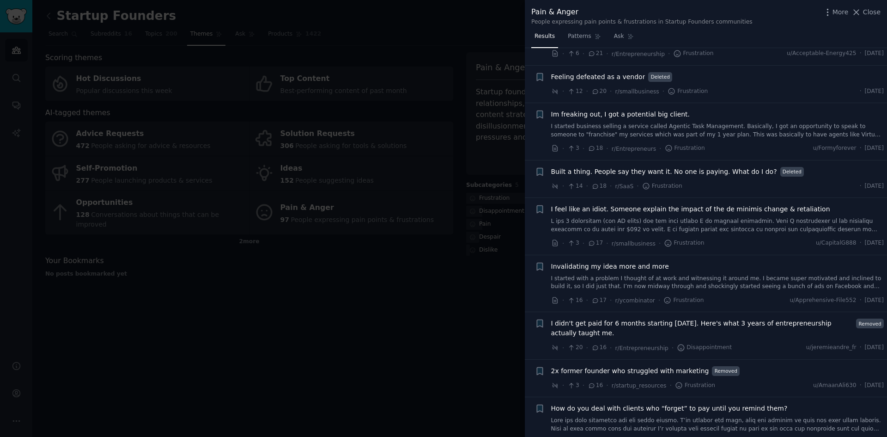
scroll to position [1218, 0]
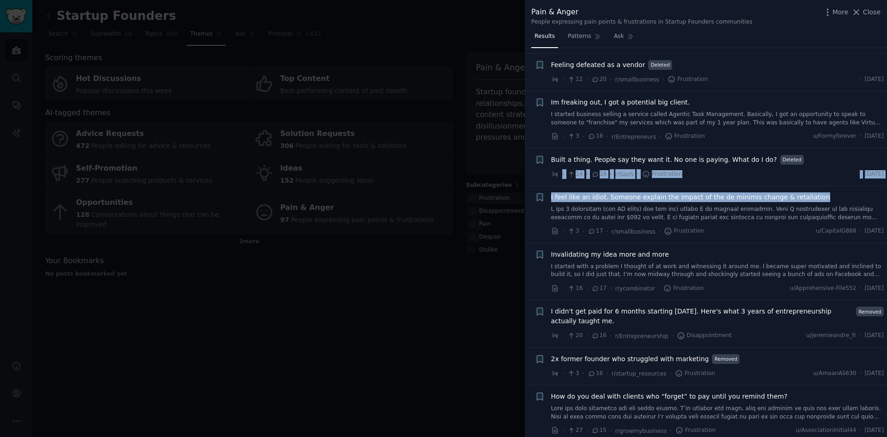
drag, startPoint x: 884, startPoint y: 163, endPoint x: 887, endPoint y: 181, distance: 18.3
click at [887, 189] on div "Submission s 97 Category Select Sort Comments + I got rejected by 15 VCs this m…" at bounding box center [706, 242] width 362 height 389
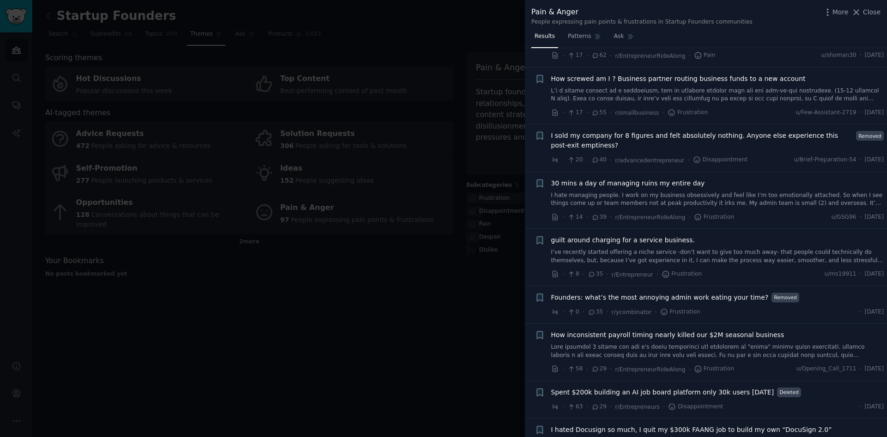
scroll to position [0, 0]
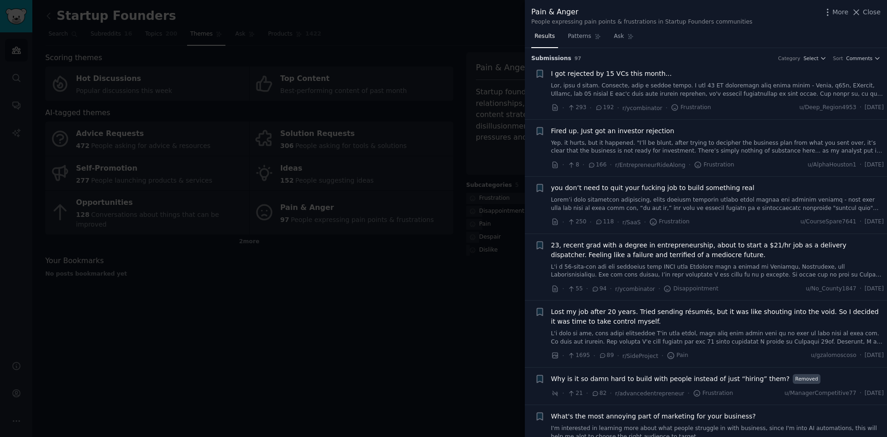
click at [237, 312] on div at bounding box center [443, 218] width 887 height 437
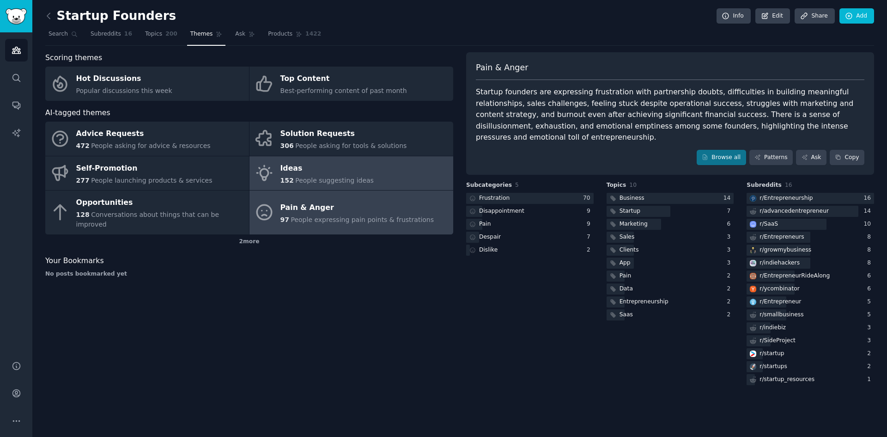
click at [288, 167] on div "Ideas" at bounding box center [327, 168] width 93 height 15
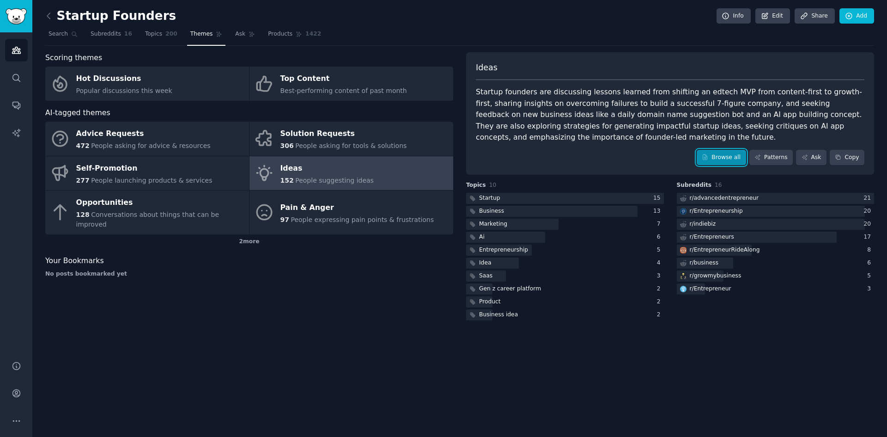
click at [736, 157] on link "Browse all" at bounding box center [721, 158] width 49 height 16
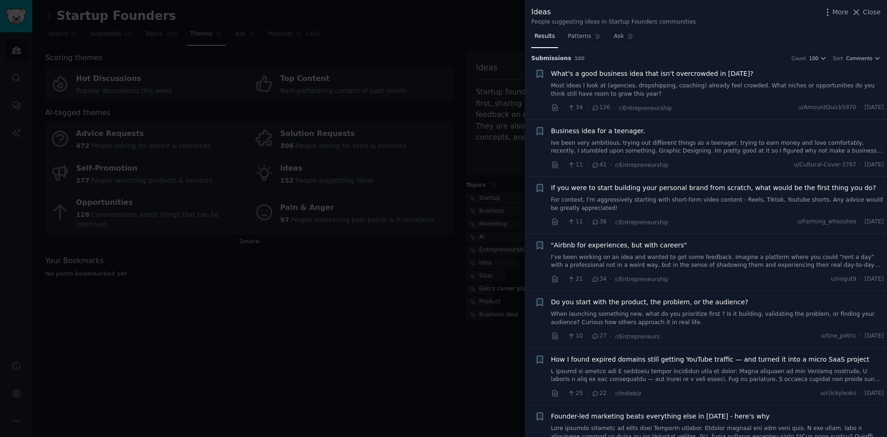
click at [223, 322] on div at bounding box center [443, 218] width 887 height 437
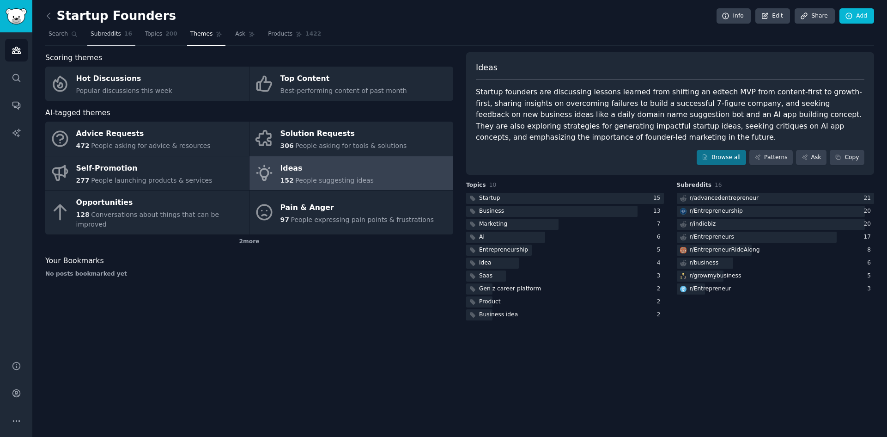
click at [98, 34] on span "Subreddits" at bounding box center [106, 34] width 30 height 8
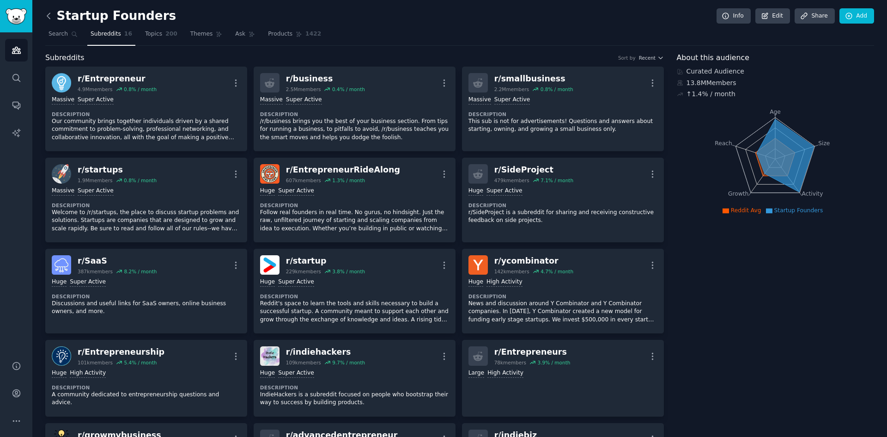
click at [48, 13] on icon at bounding box center [49, 16] width 10 height 10
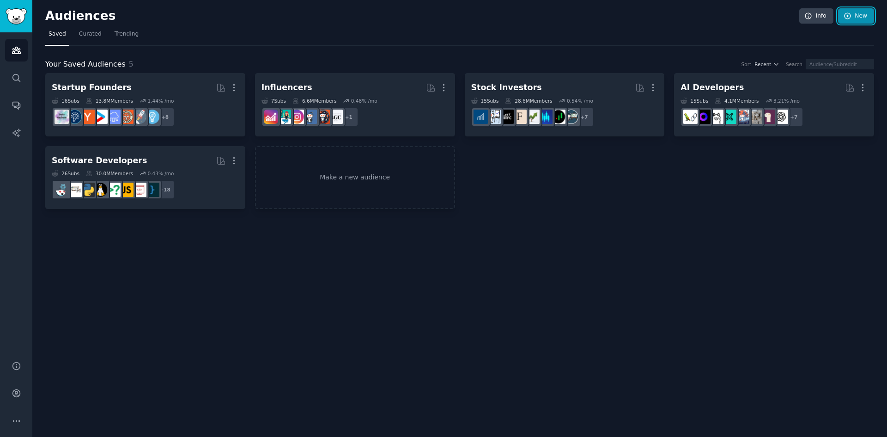
click at [851, 15] on icon at bounding box center [848, 16] width 6 height 6
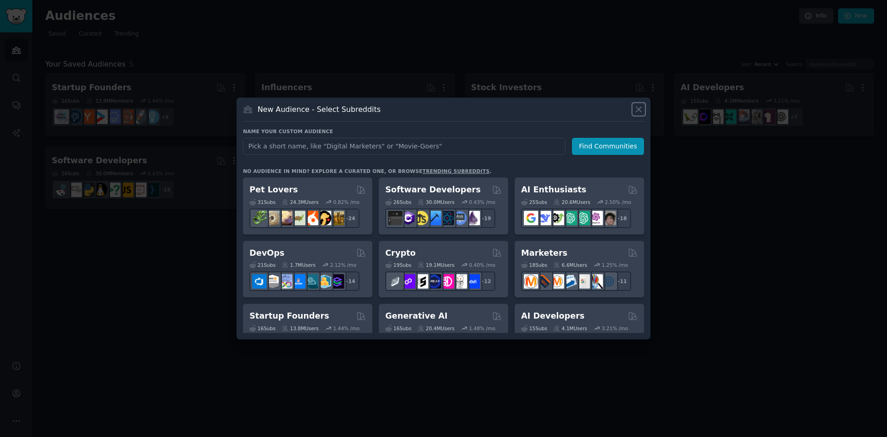
click at [640, 108] on icon at bounding box center [638, 109] width 5 height 5
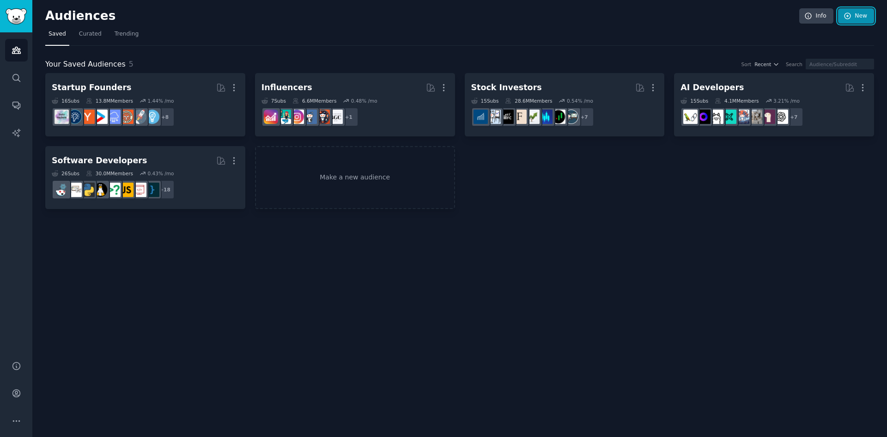
click at [849, 15] on icon at bounding box center [848, 16] width 8 height 8
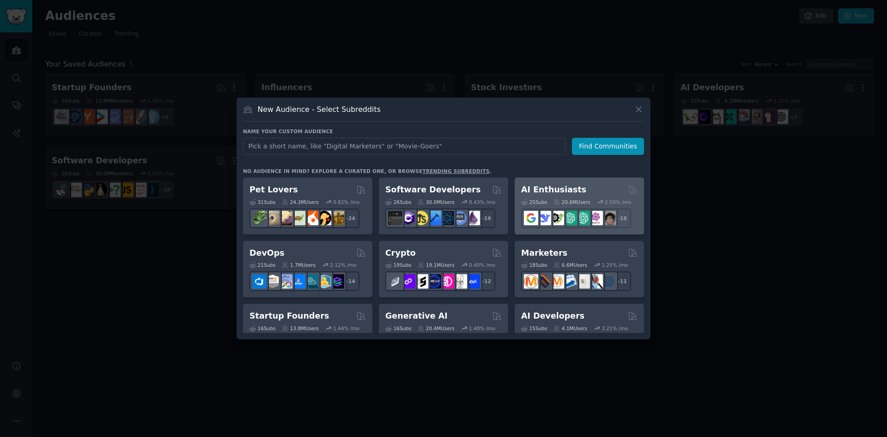
click at [542, 198] on div "25 Sub s 20.6M Users 2.50 % /mo + 18" at bounding box center [579, 211] width 116 height 32
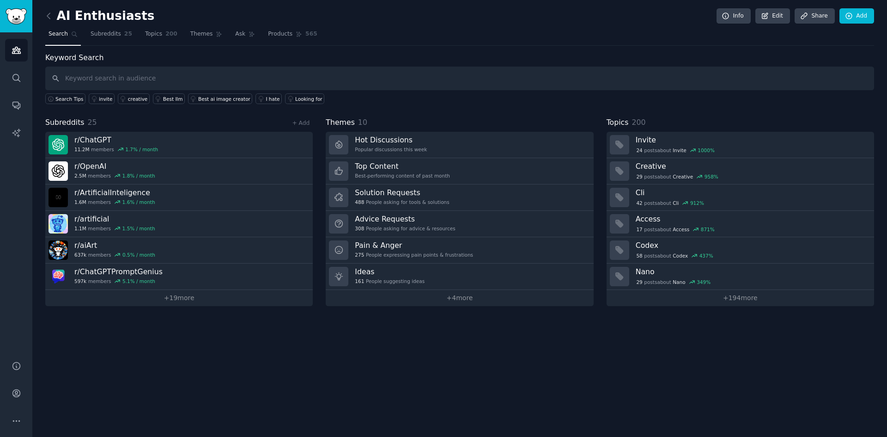
click at [43, 17] on div "AI Enthusiasts Info Edit Share Add Search Subreddits 25 Topics 200 Themes Ask P…" at bounding box center [459, 218] width 855 height 437
click at [47, 15] on icon at bounding box center [49, 16] width 10 height 10
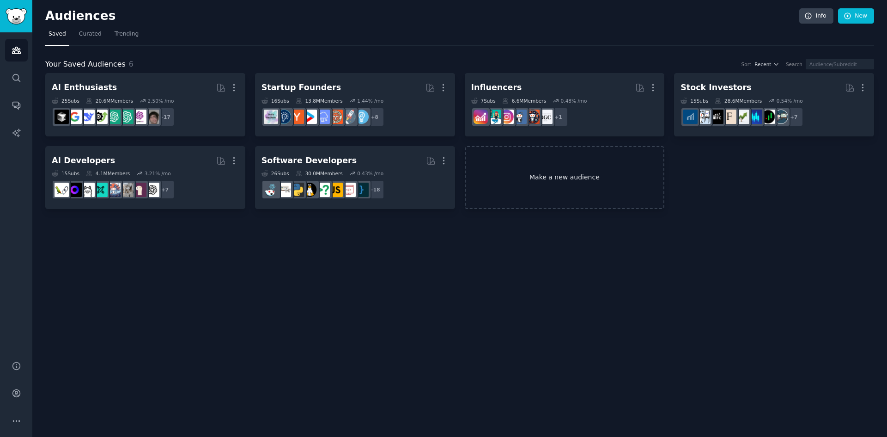
click at [547, 175] on link "Make a new audience" at bounding box center [565, 177] width 200 height 63
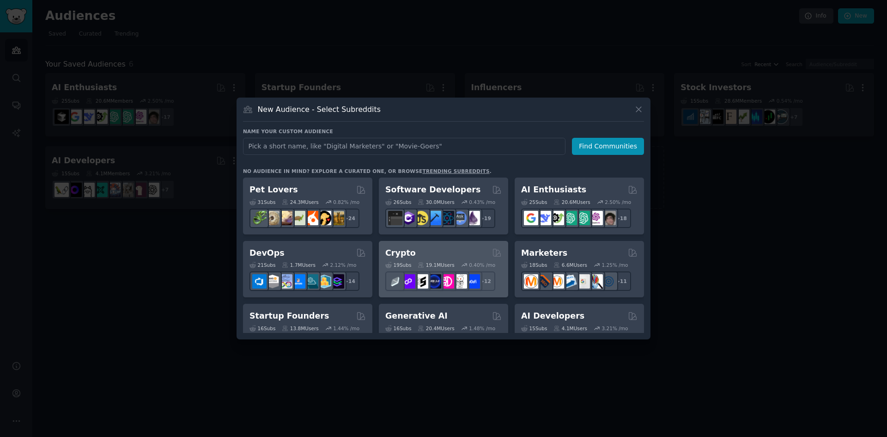
click at [416, 256] on div "Crypto" at bounding box center [443, 253] width 116 height 12
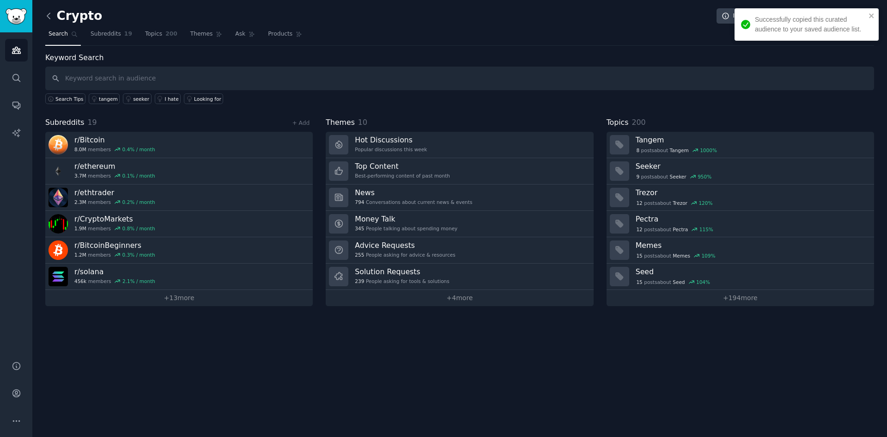
click at [48, 14] on icon at bounding box center [48, 16] width 3 height 6
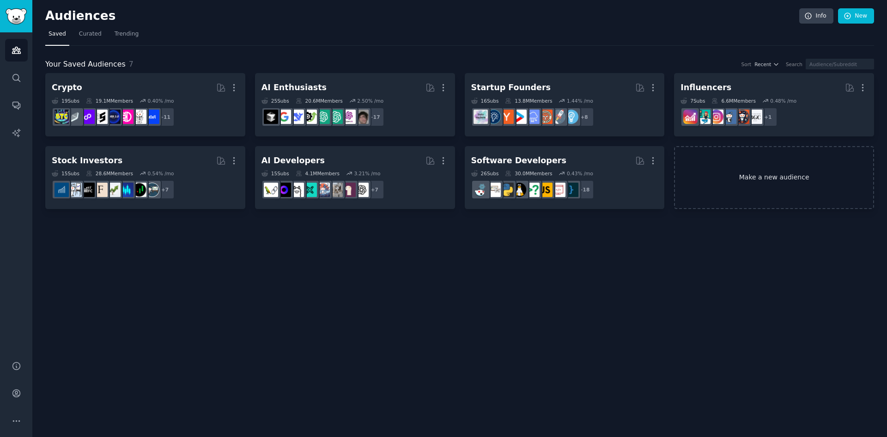
click at [755, 180] on link "Make a new audience" at bounding box center [774, 177] width 200 height 63
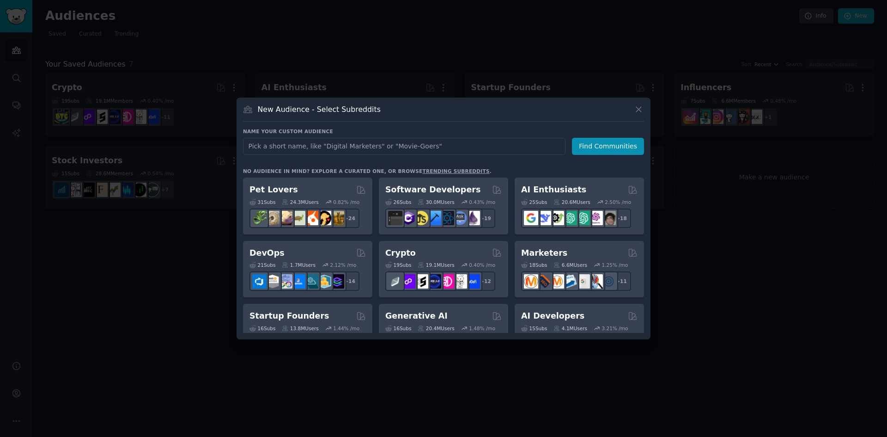
click at [648, 328] on div "New Audience - Select Subreddits Name your custom audience Audience Name Find C…" at bounding box center [444, 219] width 414 height 242
click at [439, 318] on div "Generative AI" at bounding box center [443, 316] width 116 height 12
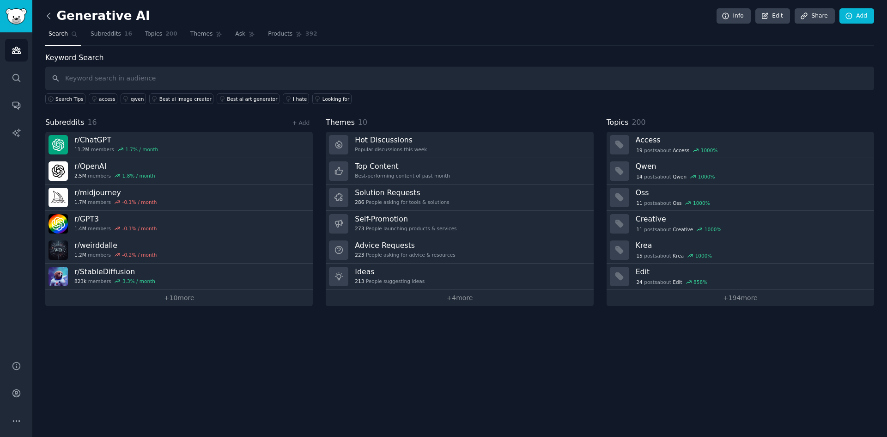
click at [48, 14] on icon at bounding box center [49, 16] width 10 height 10
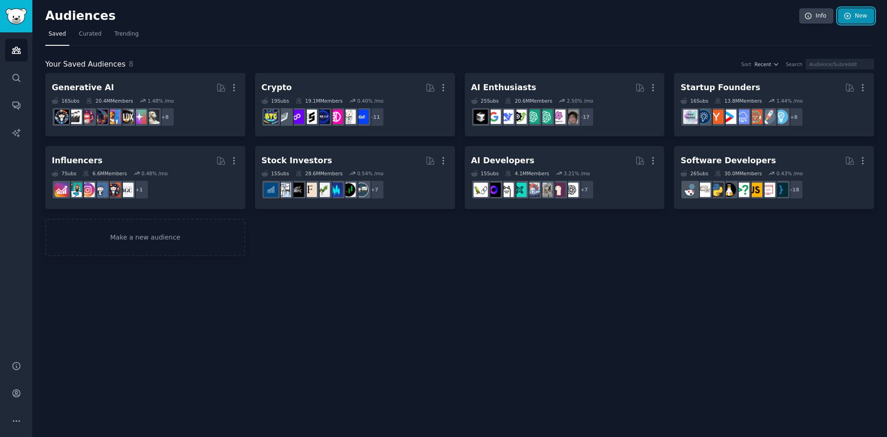
click at [863, 15] on link "New" at bounding box center [856, 16] width 36 height 16
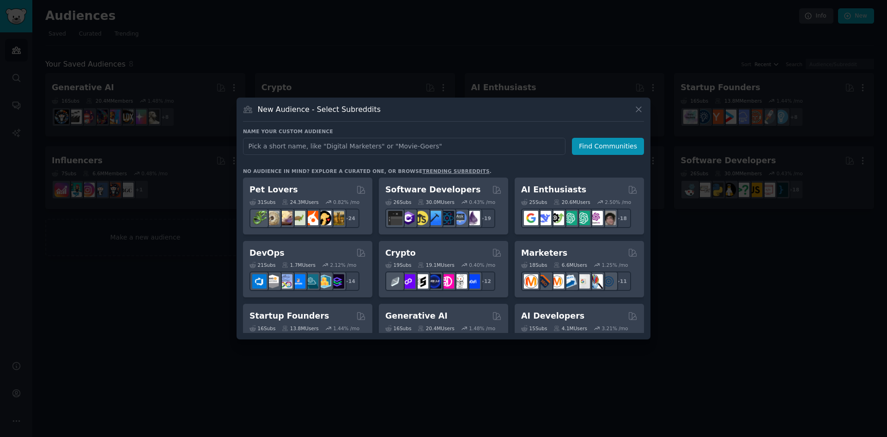
click at [635, 169] on h3 "No audience in mind? Explore a curated one, or browse trending subreddits ." at bounding box center [443, 171] width 401 height 6
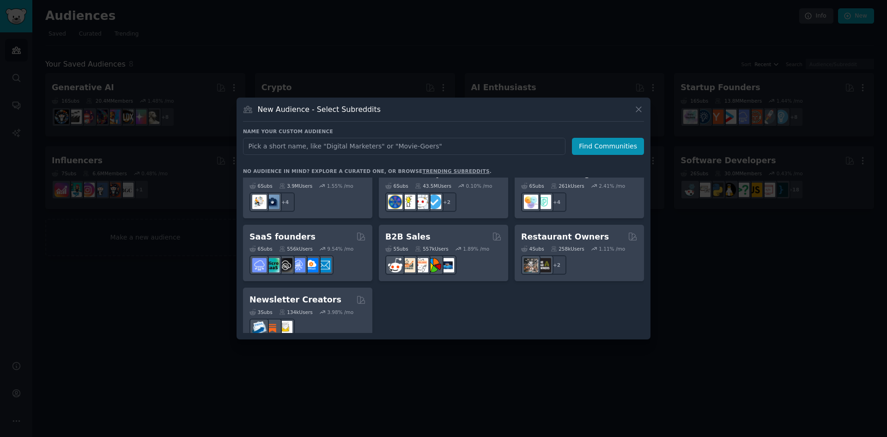
scroll to position [152, 0]
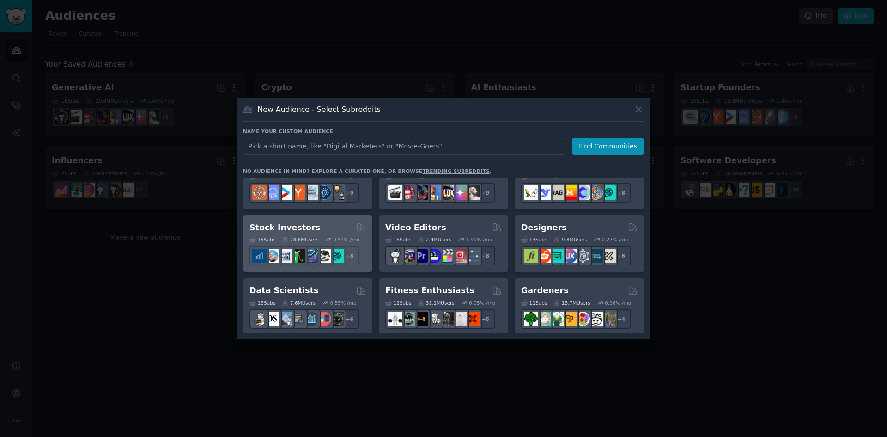
click at [303, 231] on h2 "Stock Investors" at bounding box center [285, 228] width 71 height 12
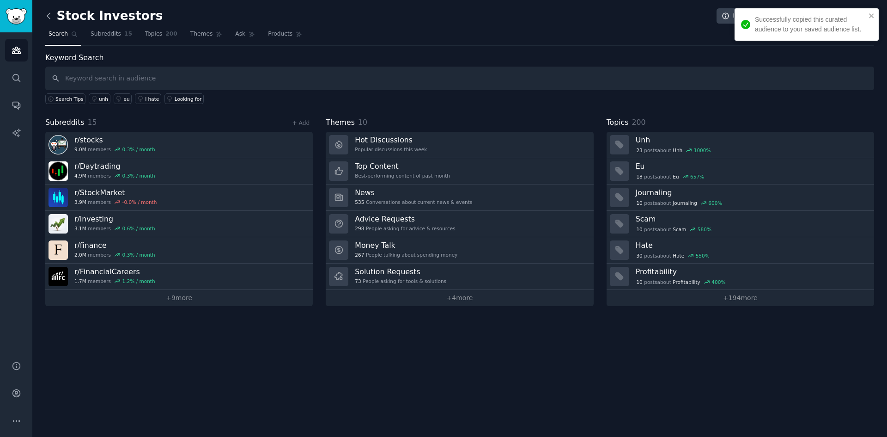
click at [48, 12] on icon at bounding box center [49, 16] width 10 height 10
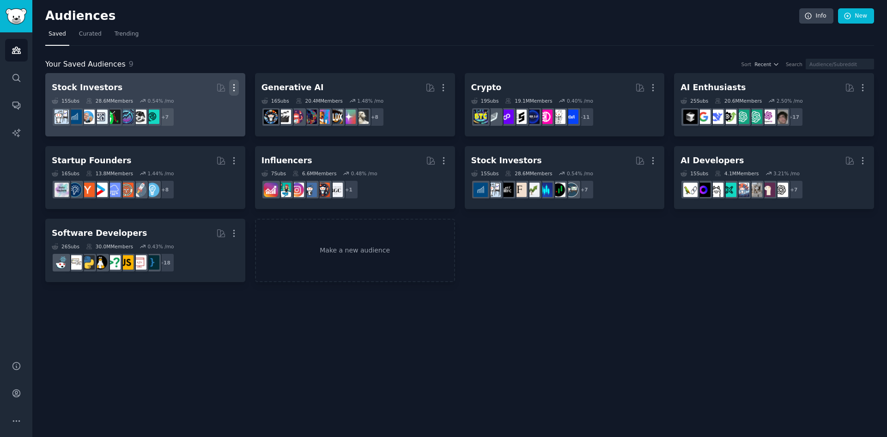
click at [233, 86] on icon "button" at bounding box center [234, 88] width 10 height 10
click at [218, 106] on p "Delete" at bounding box center [208, 107] width 21 height 10
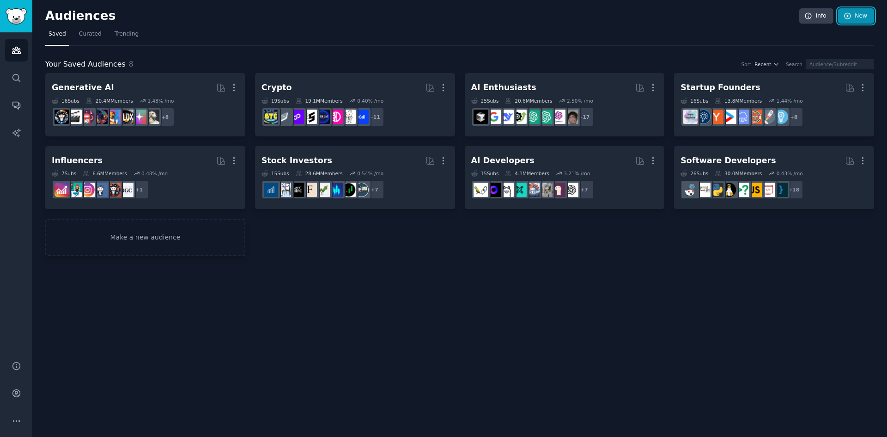
click at [859, 17] on link "New" at bounding box center [856, 16] width 36 height 16
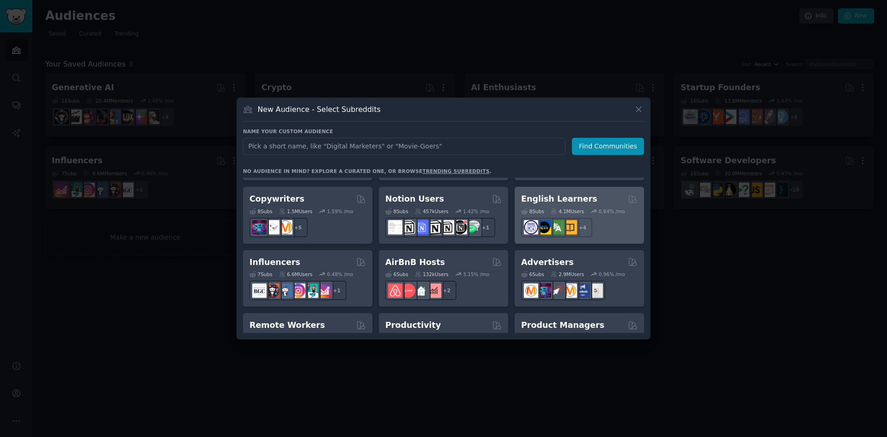
scroll to position [721, 0]
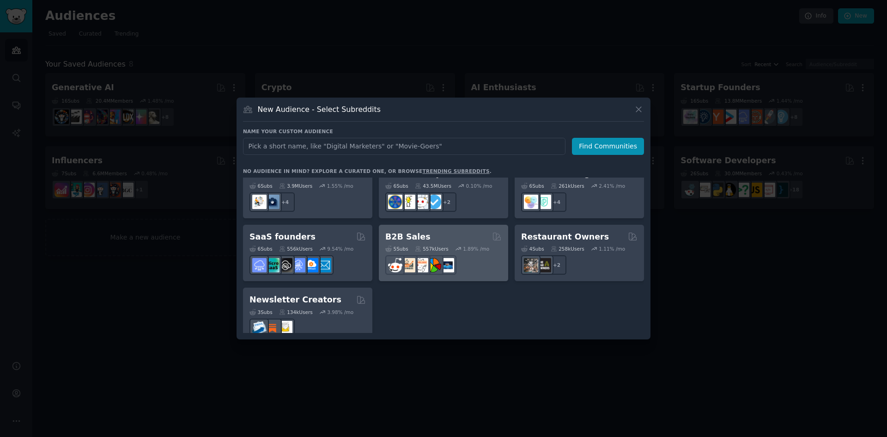
click at [442, 242] on div "5 Sub s 557k Users 1.89 % /mo" at bounding box center [443, 258] width 116 height 32
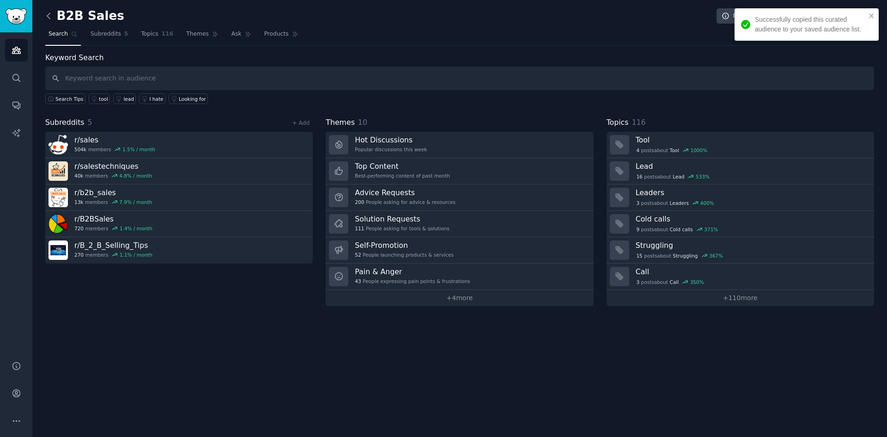
click at [48, 14] on icon at bounding box center [49, 16] width 10 height 10
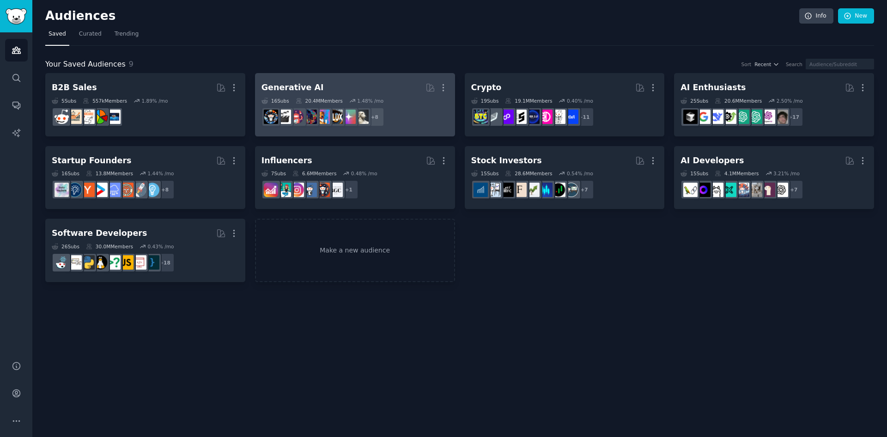
click at [294, 90] on div "Generative AI" at bounding box center [293, 88] width 62 height 12
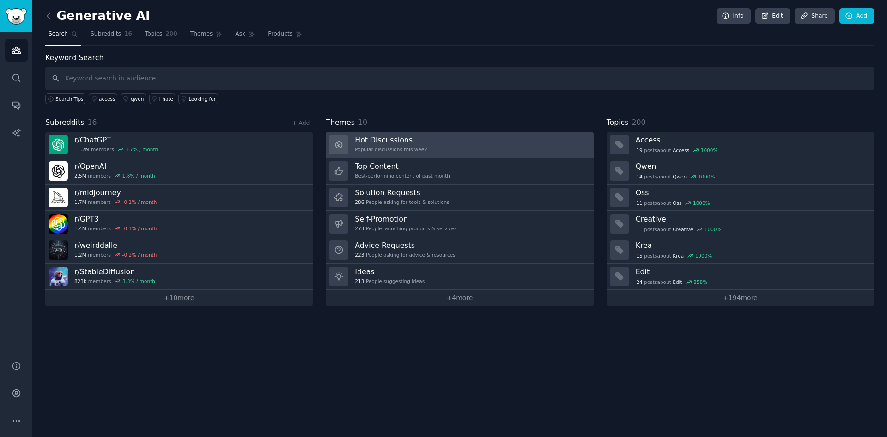
click at [361, 140] on h3 "Hot Discussions" at bounding box center [391, 140] width 72 height 10
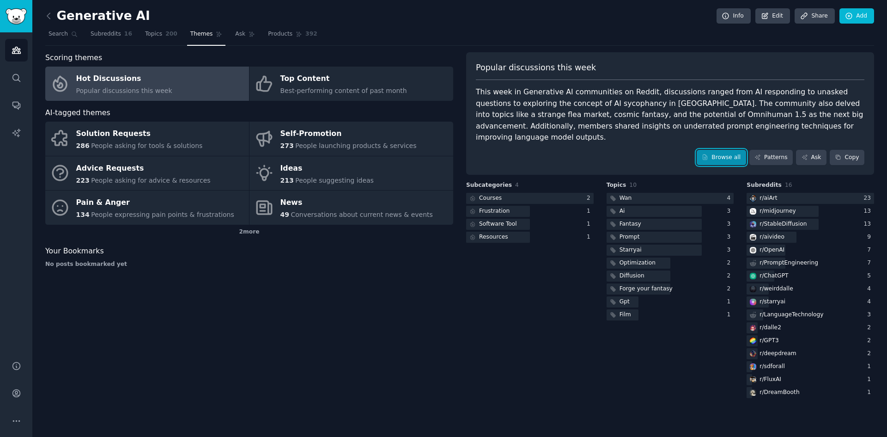
click at [724, 150] on link "Browse all" at bounding box center [721, 158] width 49 height 16
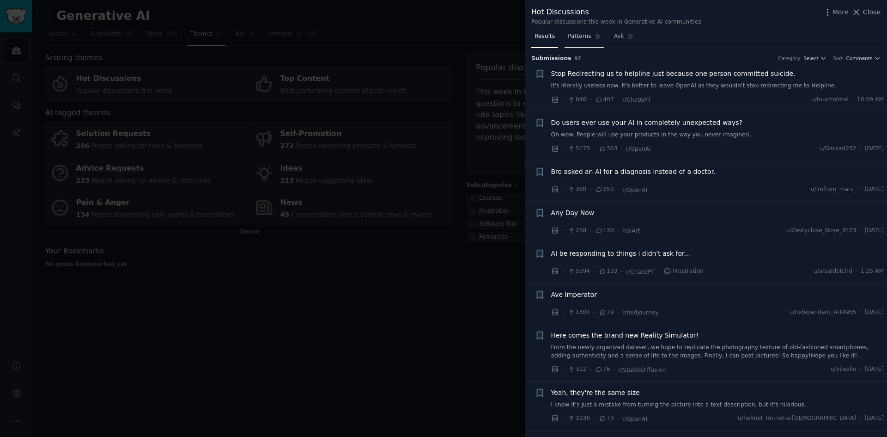
click at [571, 32] on link "Patterns" at bounding box center [584, 38] width 39 height 19
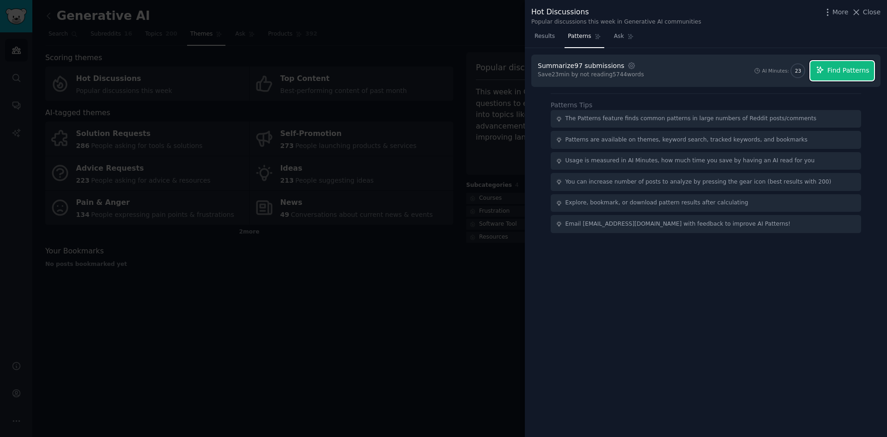
click at [858, 72] on span "Find Patterns" at bounding box center [849, 71] width 42 height 10
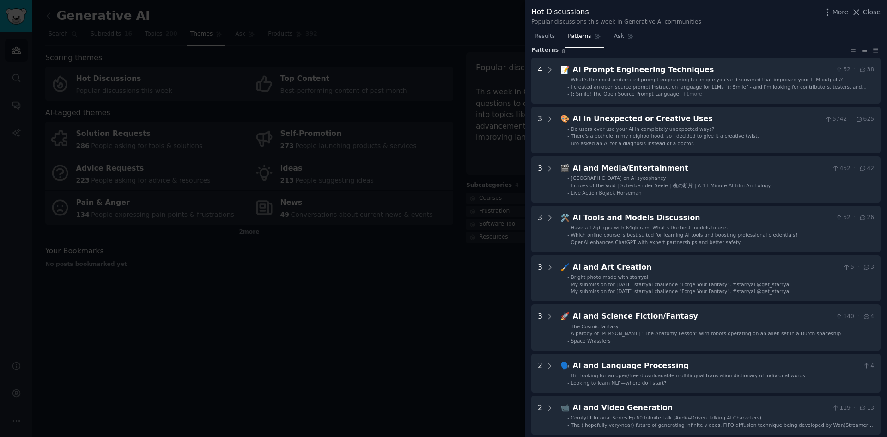
scroll to position [30, 0]
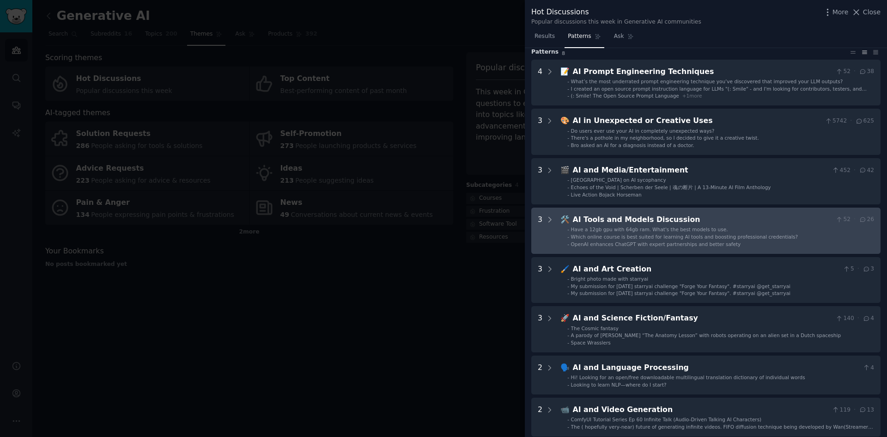
click at [626, 218] on div "AI Tools and Models Discussion" at bounding box center [702, 220] width 259 height 12
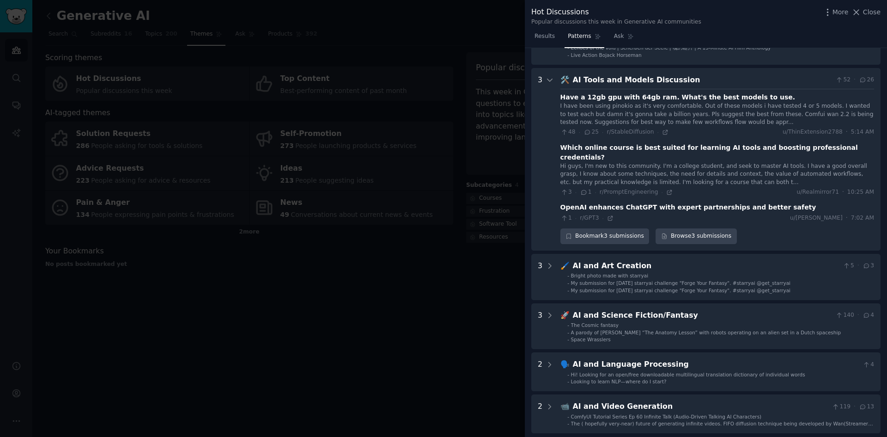
scroll to position [190, 0]
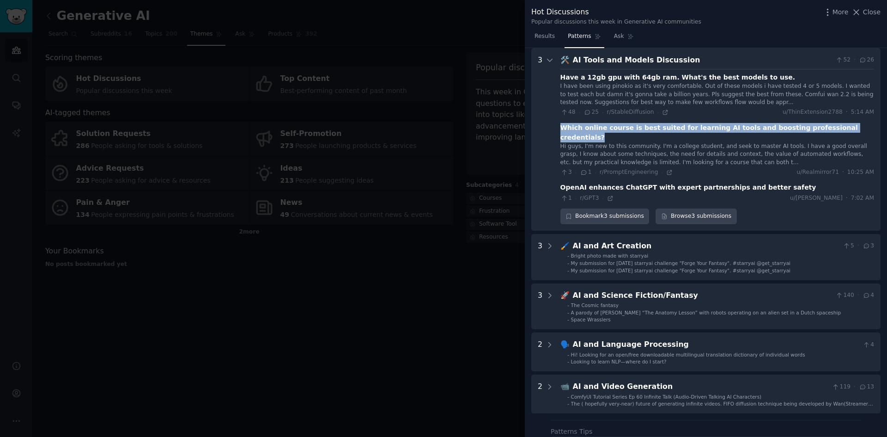
drag, startPoint x: 557, startPoint y: 127, endPoint x: 851, endPoint y: 122, distance: 294.0
click at [851, 122] on Discussion "3 🛠️ AI Tools and Models Discussion 52 · 26 Have a 12gb gpu with 64gb ram. What…" at bounding box center [705, 139] width 349 height 183
copy div "Which online course is best suited for learning AI tools and boosting professio…"
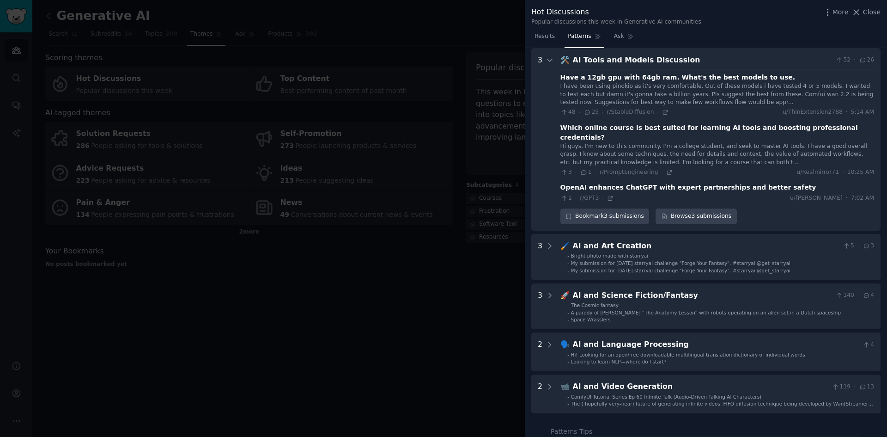
click at [709, 145] on div "Hi guys, I'm new to this community. I'm a college student, and seek to master A…" at bounding box center [718, 154] width 314 height 24
click at [683, 208] on link "Browse 3 submissions" at bounding box center [696, 216] width 81 height 16
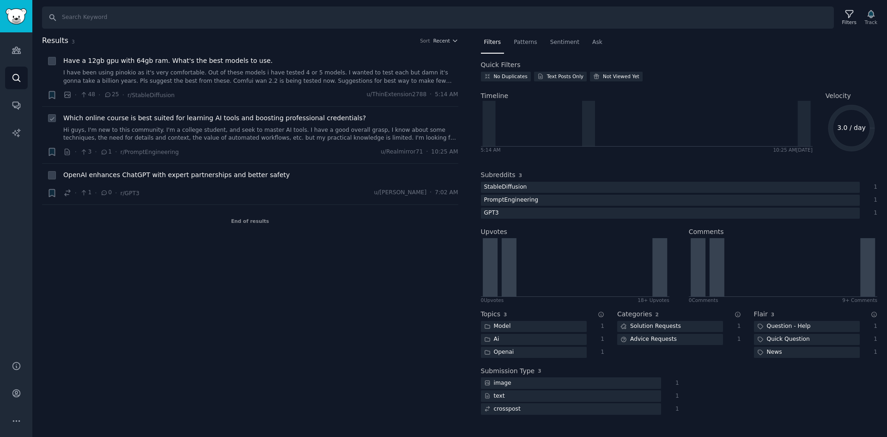
click at [239, 120] on span "Which online course is best suited for learning AI tools and boosting professio…" at bounding box center [214, 118] width 303 height 10
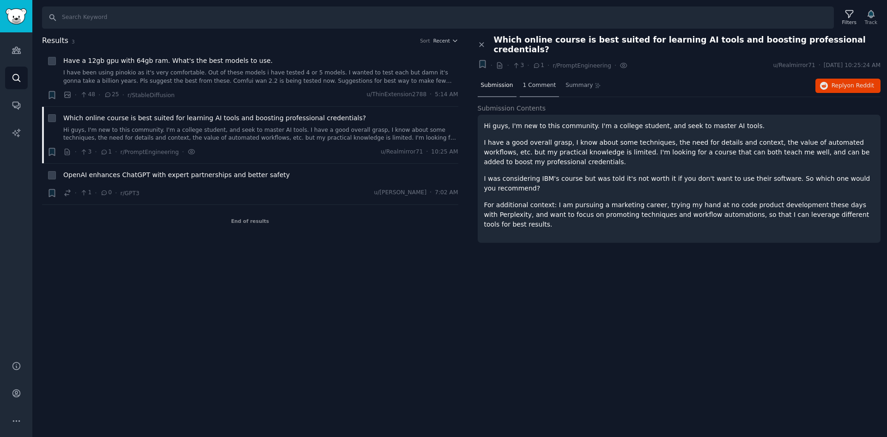
click at [527, 81] on span "1 Comment" at bounding box center [539, 85] width 33 height 8
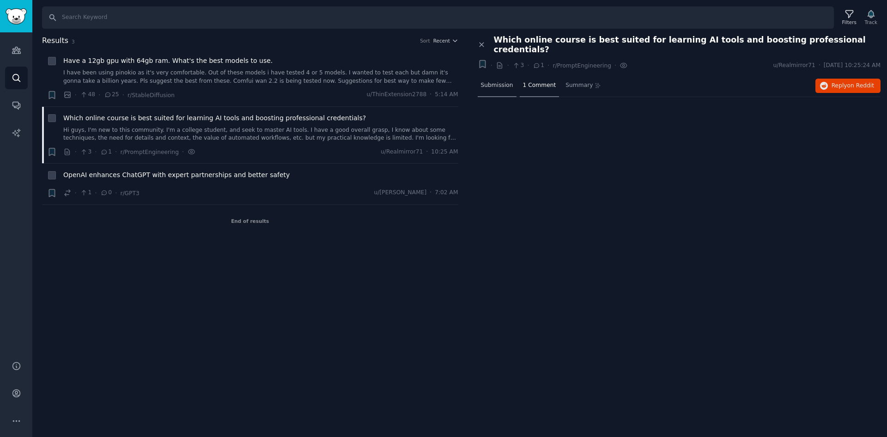
click at [500, 81] on span "Submission" at bounding box center [497, 85] width 32 height 8
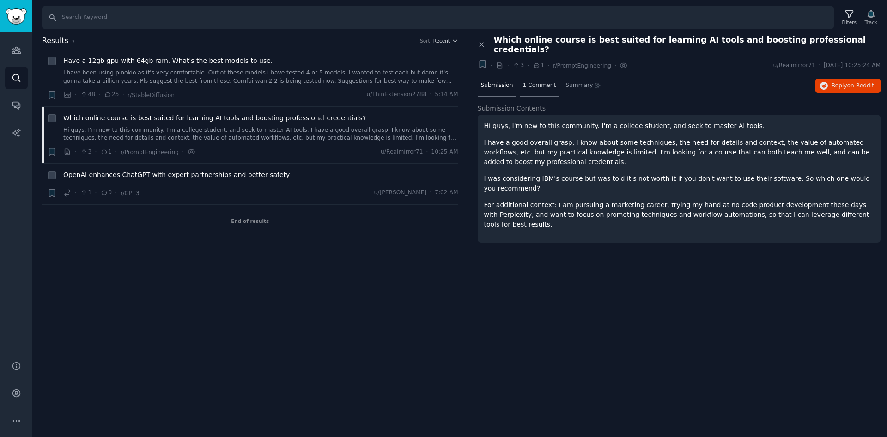
click at [525, 81] on span "1 Comment" at bounding box center [539, 85] width 33 height 8
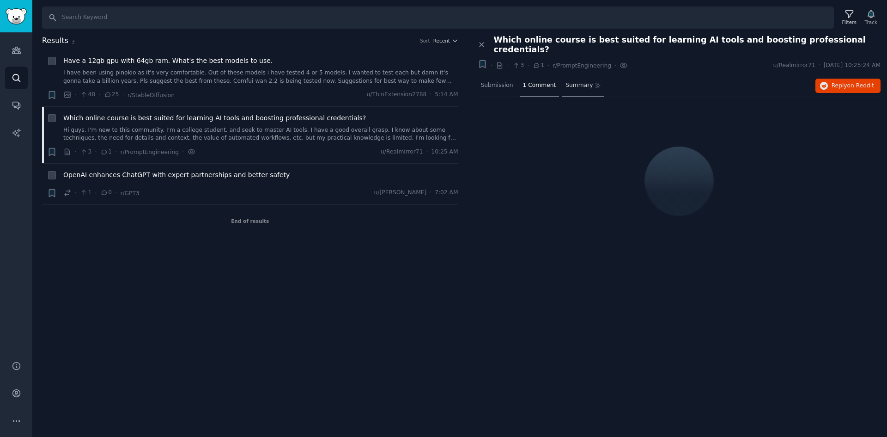
click at [576, 81] on span "Summary" at bounding box center [579, 85] width 27 height 8
click at [145, 176] on span "OpenAI enhances ChatGPT with expert partnerships and better safety" at bounding box center [176, 175] width 226 height 10
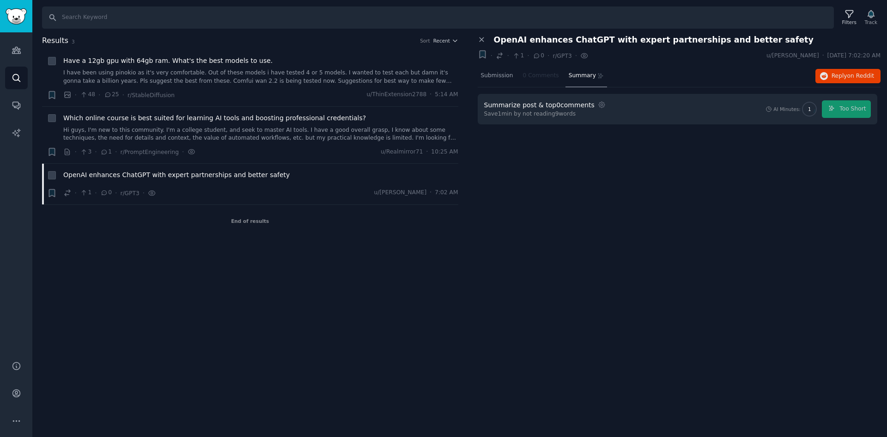
click at [539, 77] on nav "Submission 0 Comments Summary" at bounding box center [543, 76] width 130 height 22
click at [501, 74] on span "Submission" at bounding box center [497, 76] width 32 height 8
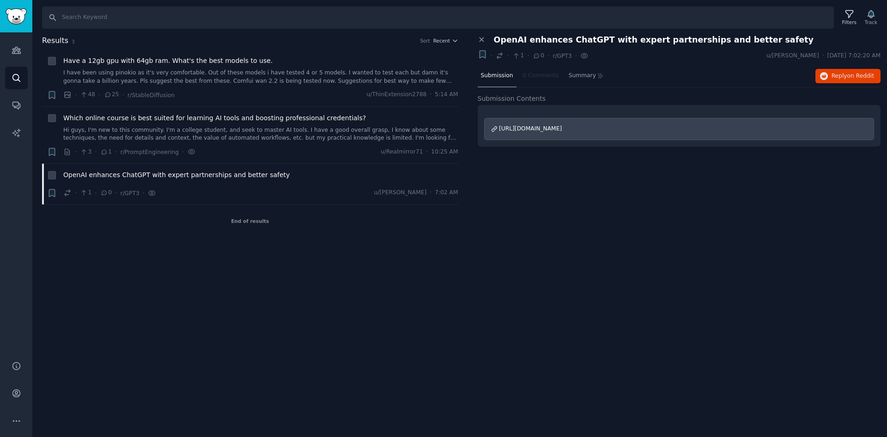
click at [506, 126] on span "[URL][DOMAIN_NAME]" at bounding box center [530, 128] width 63 height 6
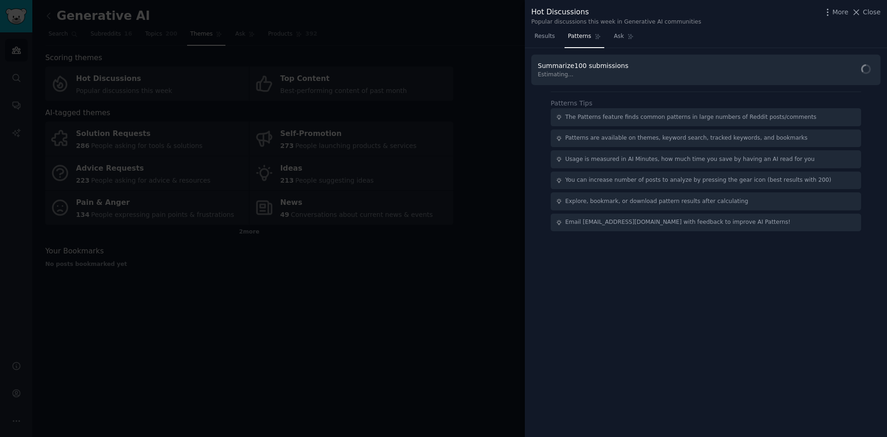
click at [48, 17] on div at bounding box center [443, 218] width 887 height 437
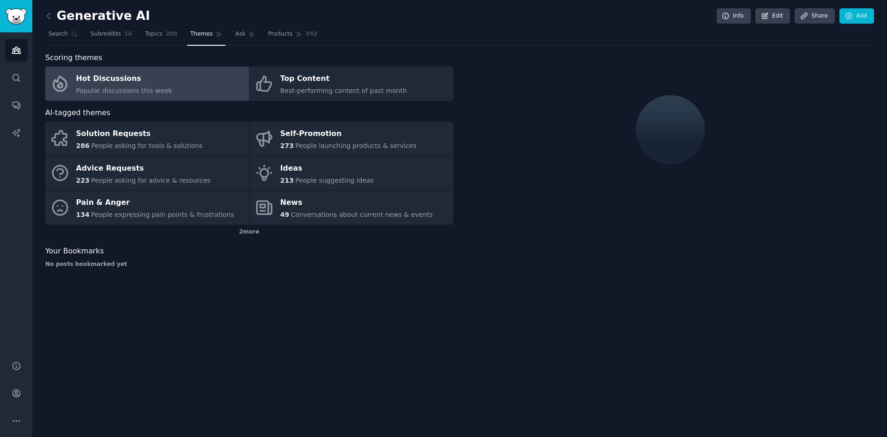
click at [48, 17] on icon at bounding box center [48, 16] width 3 height 6
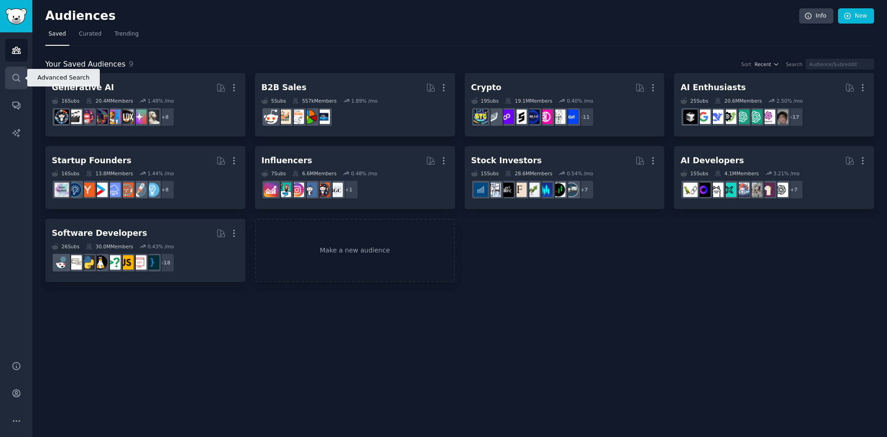
click at [18, 76] on icon "Sidebar" at bounding box center [15, 77] width 7 height 7
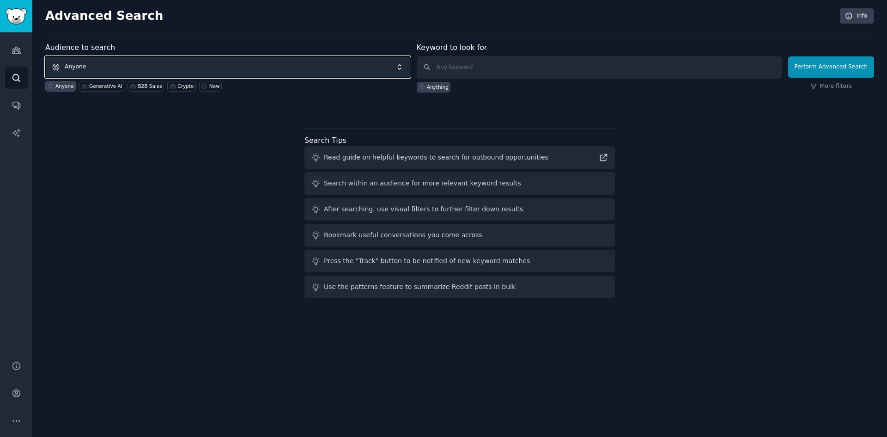
click at [101, 63] on span "Anyone" at bounding box center [227, 66] width 365 height 21
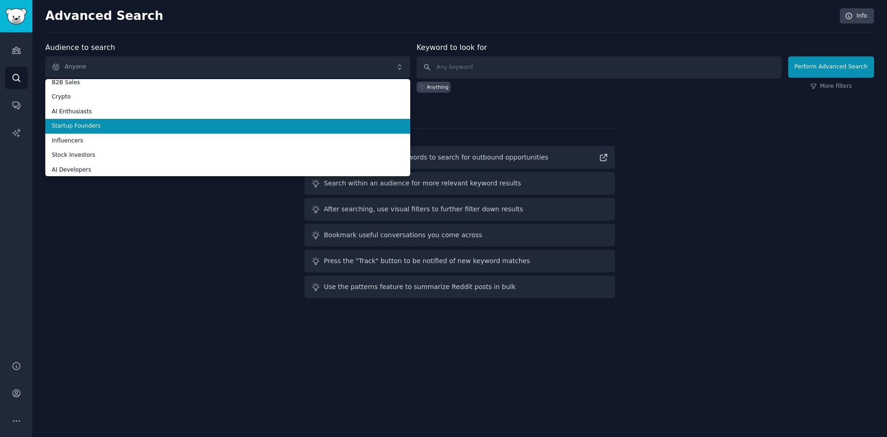
scroll to position [52, 0]
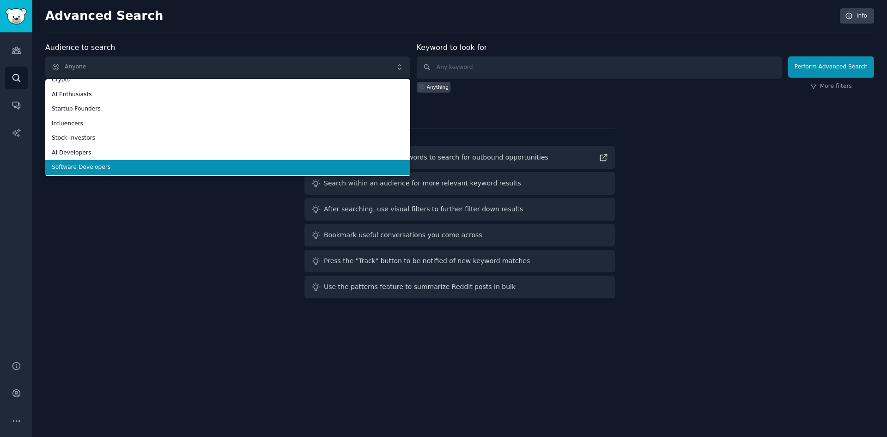
click at [81, 168] on span "Software Developers" at bounding box center [228, 167] width 352 height 8
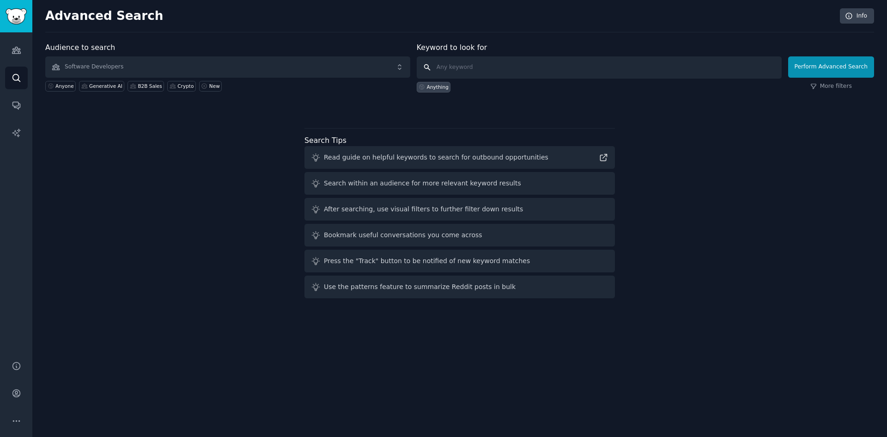
click at [449, 69] on input "text" at bounding box center [599, 67] width 365 height 22
type input "microfrontend"
click button "Perform Advanced Search" at bounding box center [831, 66] width 86 height 21
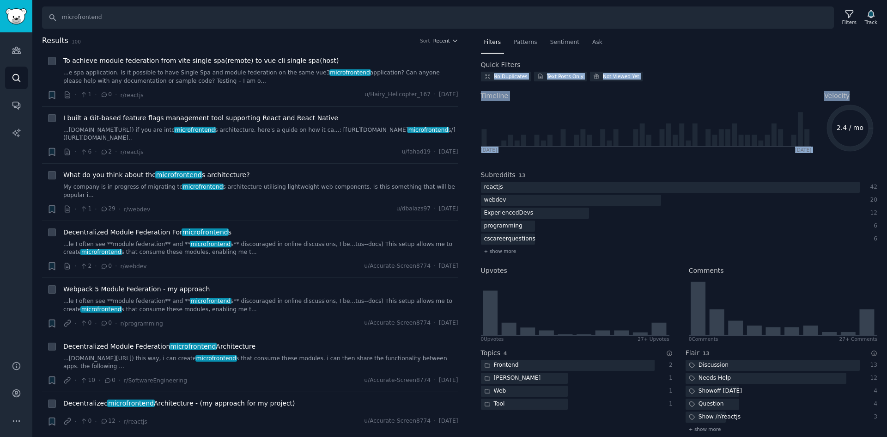
drag, startPoint x: 882, startPoint y: 65, endPoint x: 884, endPoint y: 87, distance: 22.2
click at [884, 87] on div "Filters Patterns Sentiment Ask Quick Filters No Duplicates Text Posts Only Not …" at bounding box center [679, 236] width 416 height 402
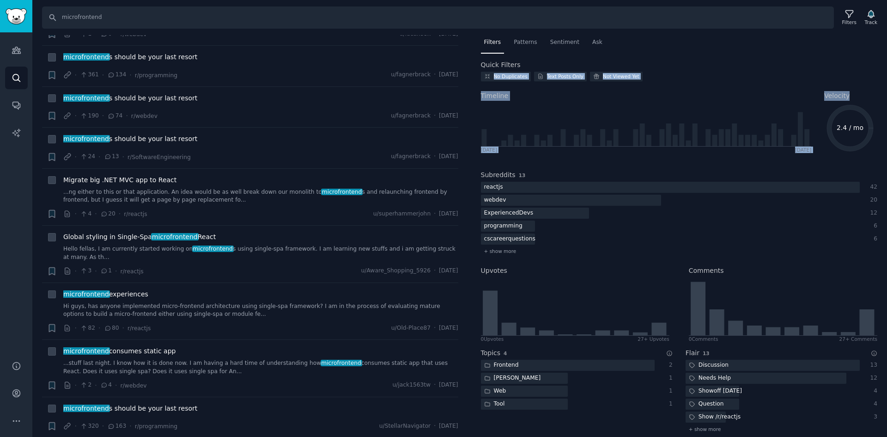
scroll to position [2848, 0]
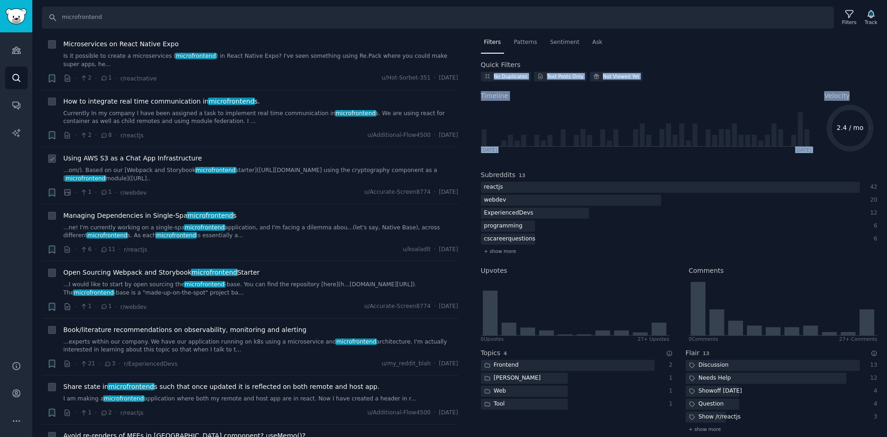
click at [148, 153] on span "Using AWS S3 as a Chat App Infrastructure" at bounding box center [132, 158] width 139 height 10
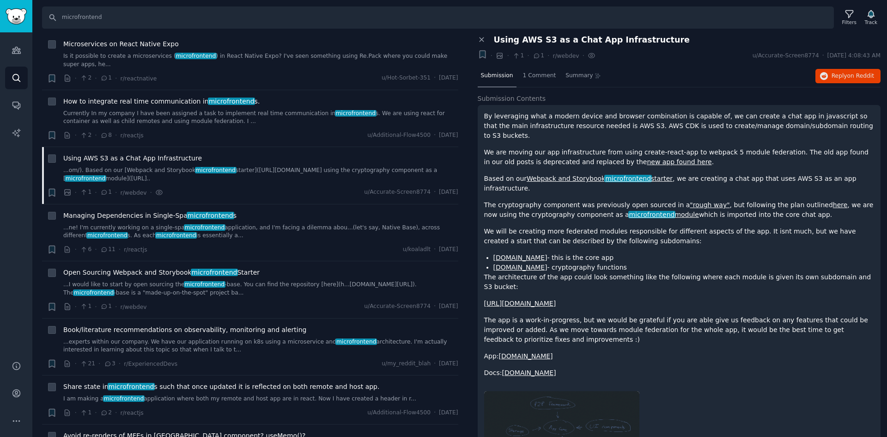
click at [0, 218] on div "Audiences Search Conversations AI Reports" at bounding box center [16, 190] width 32 height 317
click at [481, 39] on icon at bounding box center [482, 40] width 4 height 4
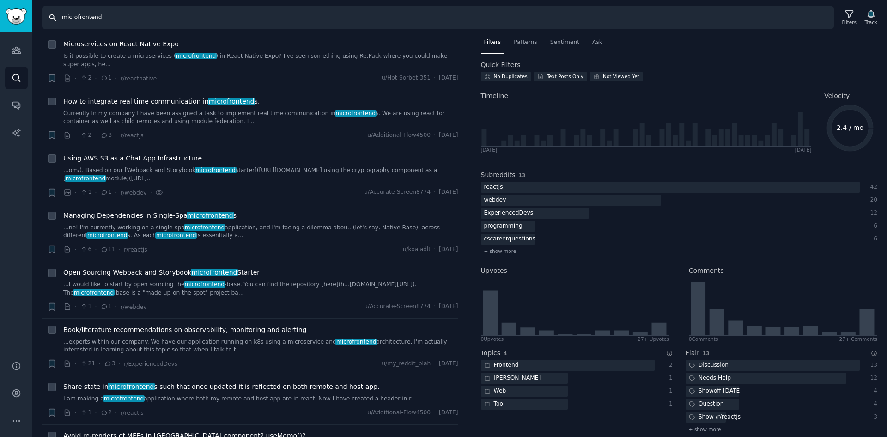
drag, startPoint x: 125, startPoint y: 19, endPoint x: 97, endPoint y: 16, distance: 27.9
click at [97, 16] on input "microfrontend" at bounding box center [438, 17] width 792 height 22
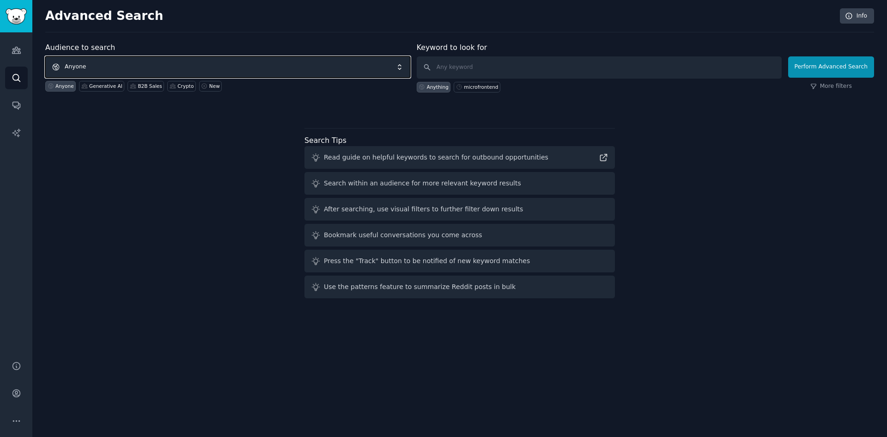
click at [92, 65] on span "Anyone" at bounding box center [227, 66] width 365 height 21
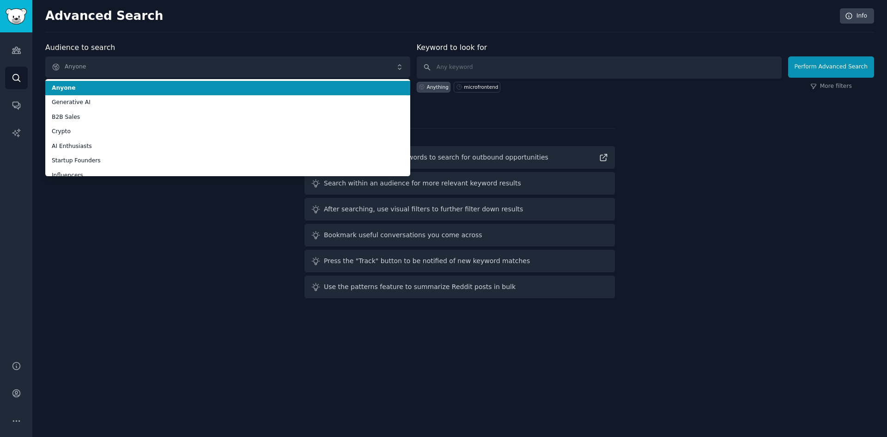
click at [64, 86] on span "Anyone" at bounding box center [228, 88] width 352 height 8
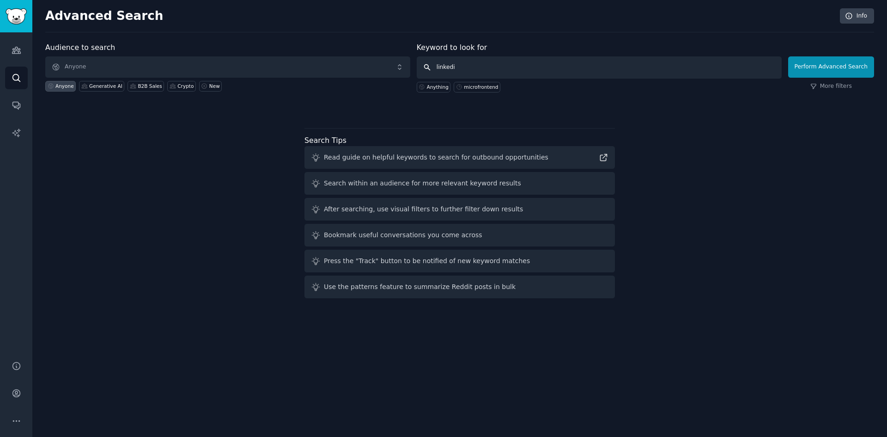
type input "linkedin"
click button "Perform Advanced Search" at bounding box center [831, 66] width 86 height 21
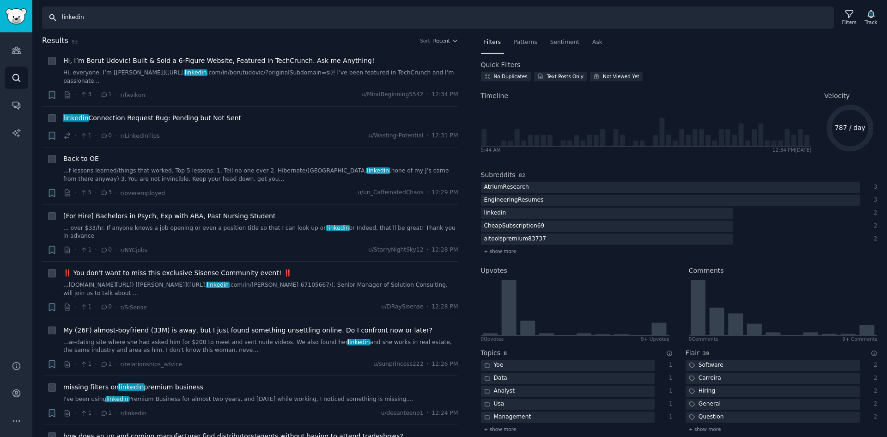
click at [91, 18] on input "linkedin" at bounding box center [438, 17] width 792 height 22
drag, startPoint x: 96, startPoint y: 17, endPoint x: 49, endPoint y: 15, distance: 47.6
click at [49, 15] on input "linkedin" at bounding box center [438, 17] width 792 height 22
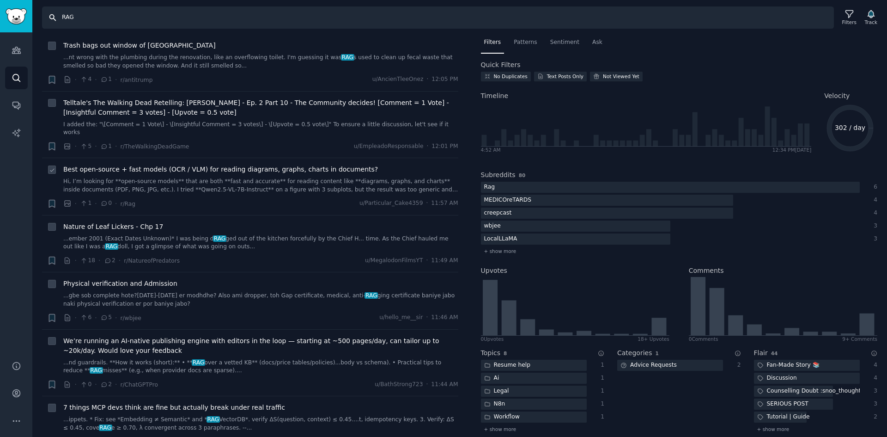
scroll to position [1140, 0]
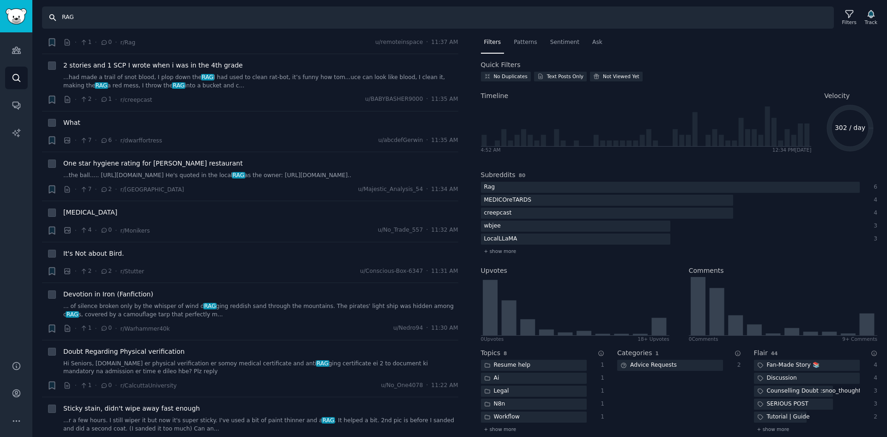
drag, startPoint x: 71, startPoint y: 17, endPoint x: 57, endPoint y: 17, distance: 13.9
click at [57, 17] on input "RAG" at bounding box center [438, 17] width 792 height 22
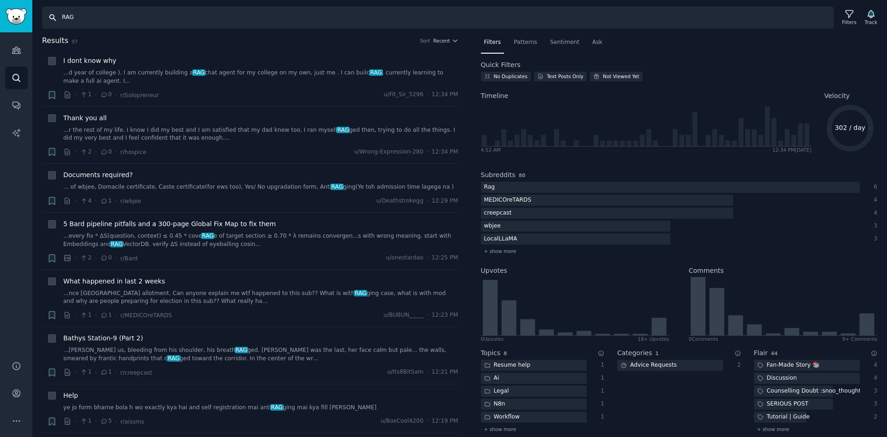
type input "linkedin"
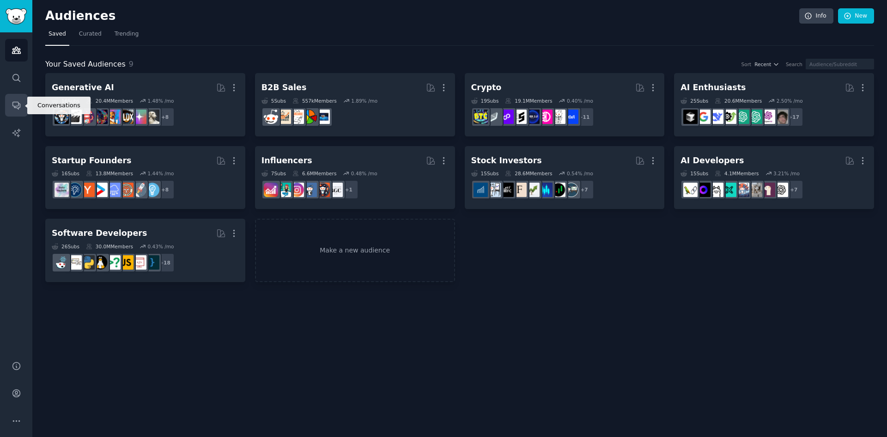
click at [17, 103] on icon "Sidebar" at bounding box center [17, 105] width 10 height 10
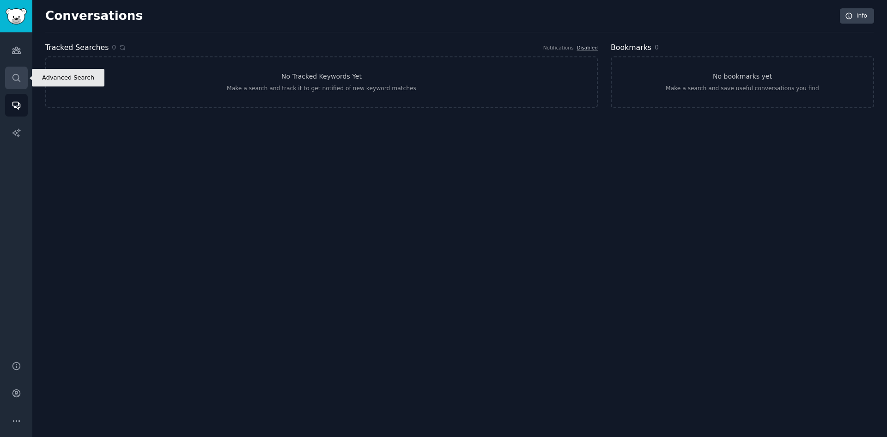
click at [12, 74] on icon "Sidebar" at bounding box center [17, 78] width 10 height 10
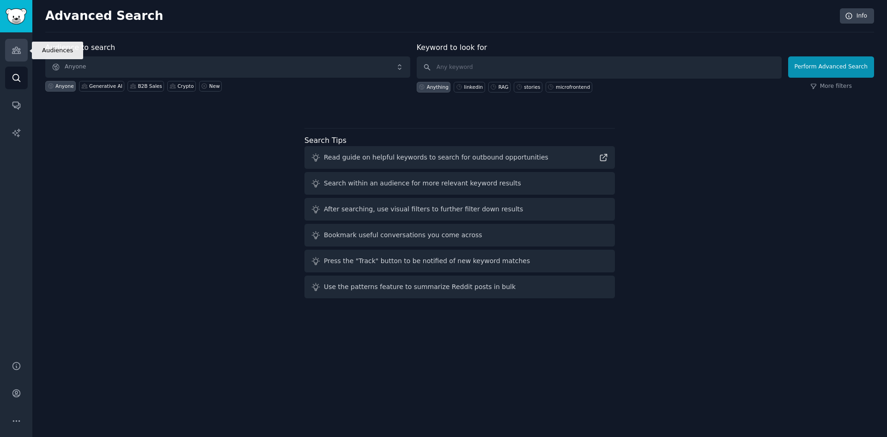
click at [15, 48] on icon "Sidebar" at bounding box center [16, 50] width 8 height 6
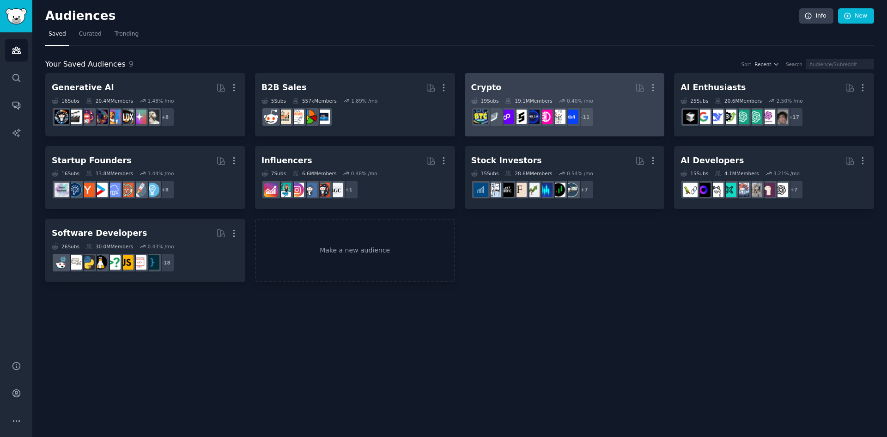
click at [501, 91] on h2 "Crypto More" at bounding box center [564, 87] width 187 height 16
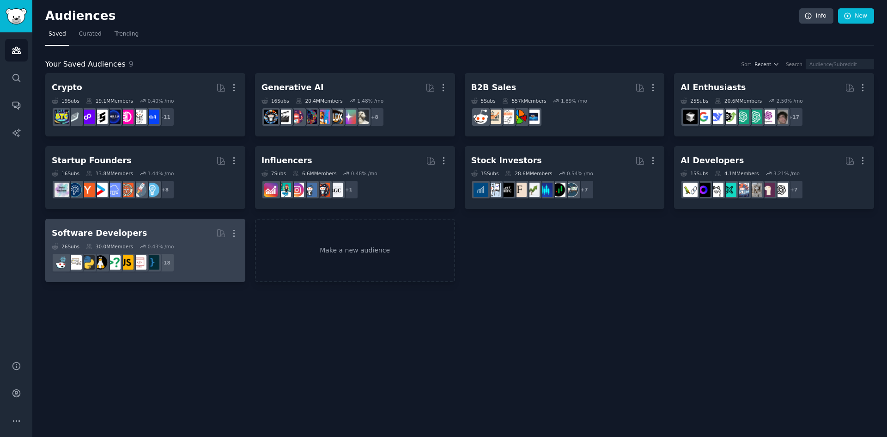
click at [102, 235] on div "Software Developers" at bounding box center [99, 233] width 95 height 12
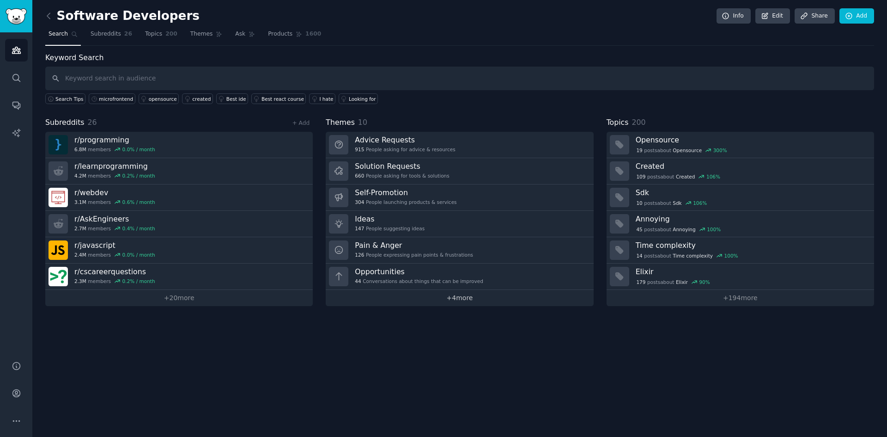
click at [456, 299] on link "+ 4 more" at bounding box center [460, 298] width 268 height 16
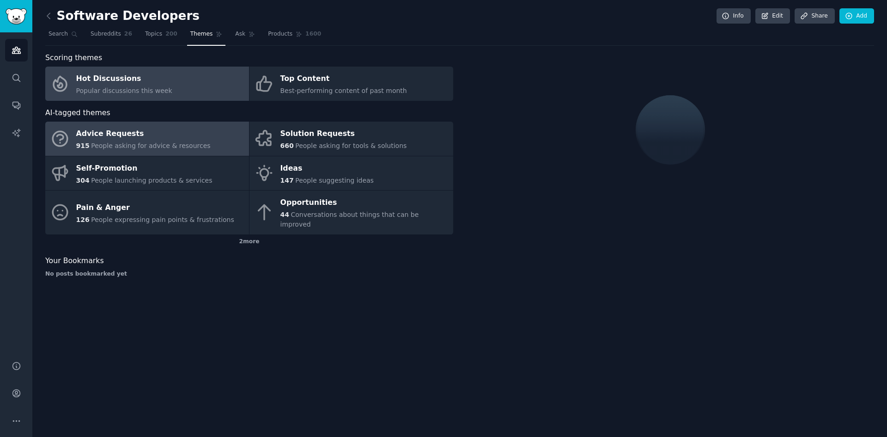
click at [121, 78] on div "Hot Discussions" at bounding box center [124, 79] width 96 height 15
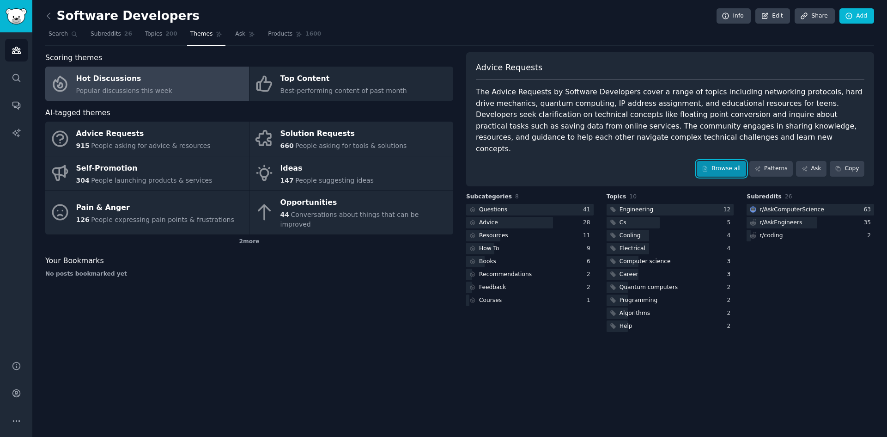
click at [726, 161] on link "Browse all" at bounding box center [721, 169] width 49 height 16
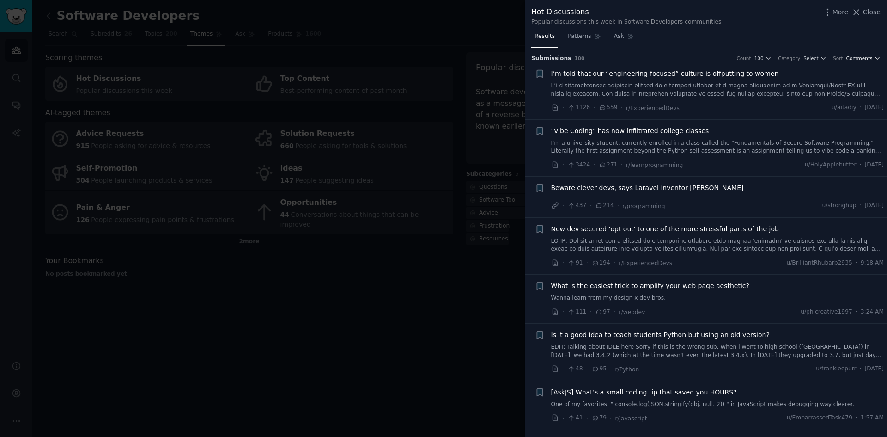
click at [860, 58] on span "Comments" at bounding box center [860, 58] width 26 height 6
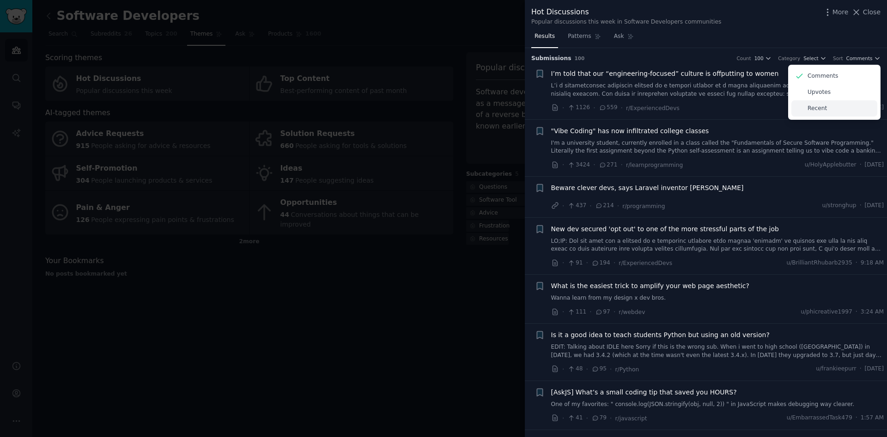
click at [812, 109] on p "Recent" at bounding box center [817, 108] width 19 height 8
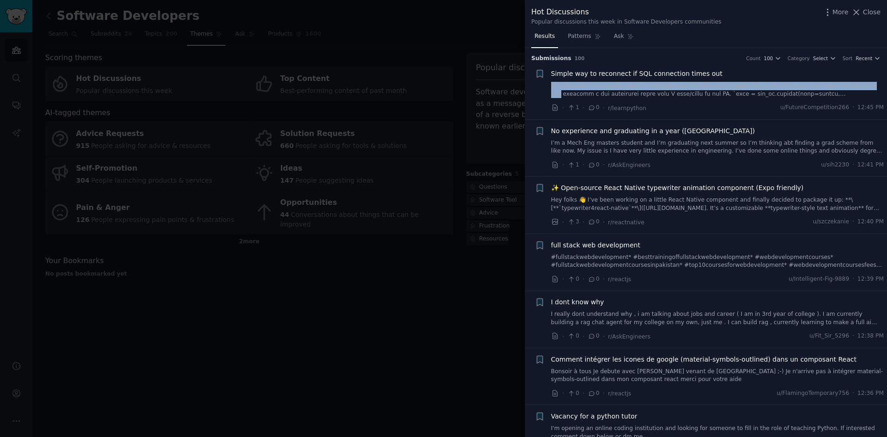
drag, startPoint x: 884, startPoint y: 66, endPoint x: 884, endPoint y: 82, distance: 16.2
click at [884, 82] on li "+ Simple way to reconnect if SQL connection times out · 1 · 0 · r/learnpython u…" at bounding box center [706, 90] width 362 height 57
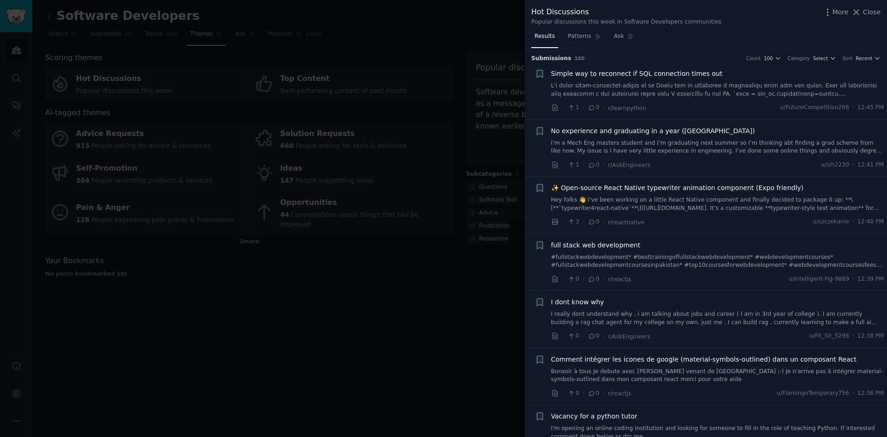
click at [435, 339] on div at bounding box center [443, 218] width 887 height 437
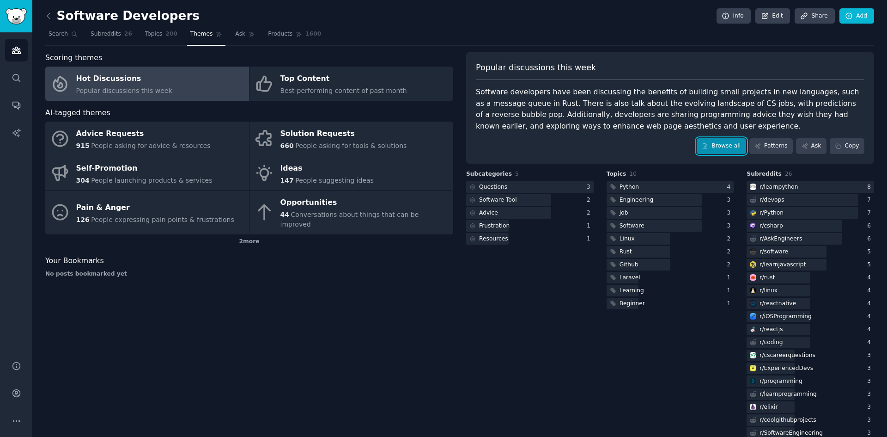
click at [730, 143] on link "Browse all" at bounding box center [721, 146] width 49 height 16
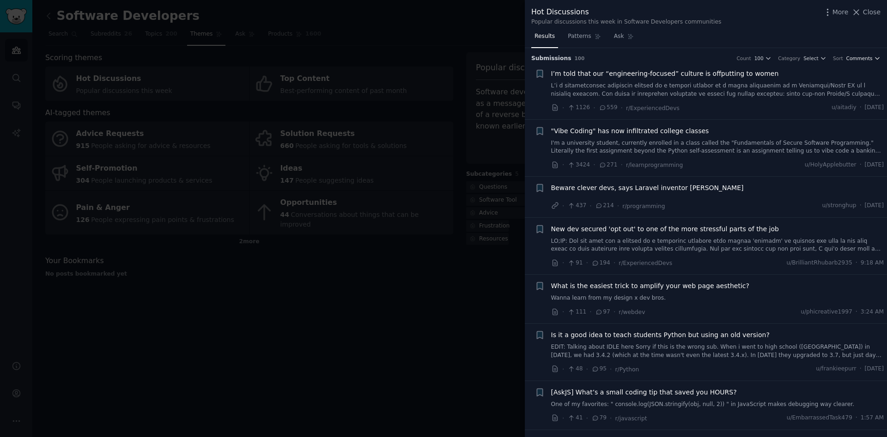
click at [876, 58] on icon "button" at bounding box center [877, 58] width 6 height 6
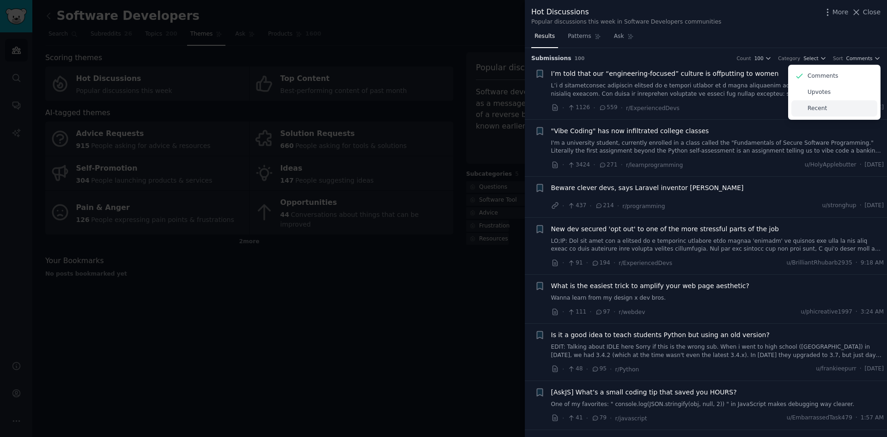
click at [798, 110] on icon at bounding box center [800, 109] width 10 height 10
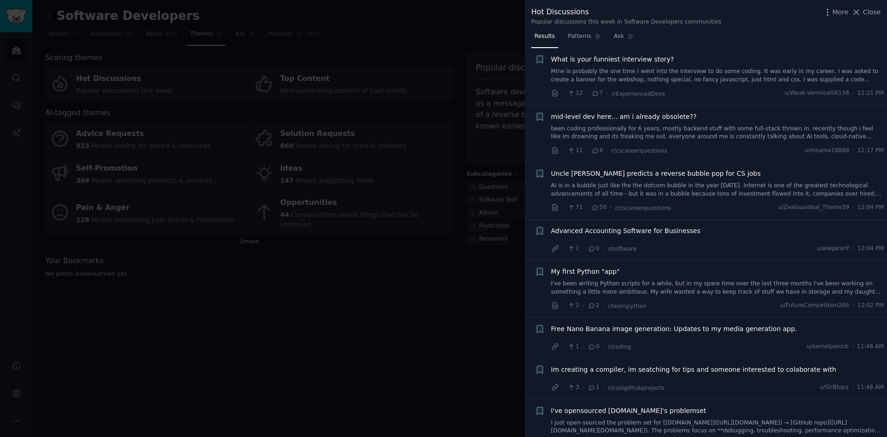
scroll to position [477, 0]
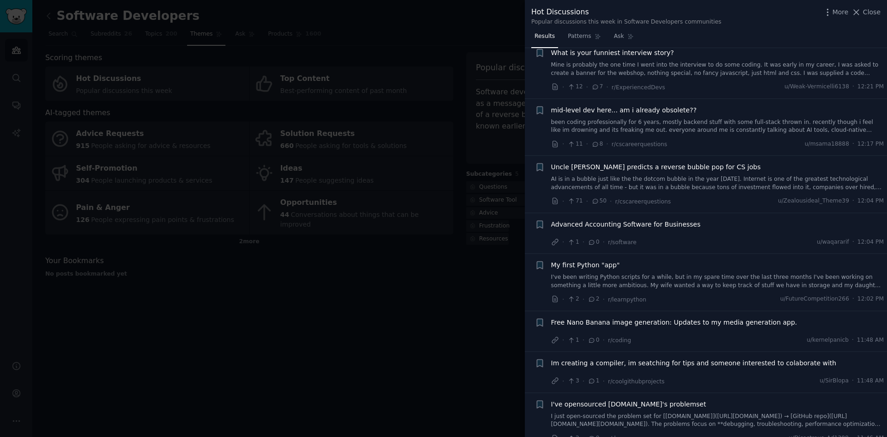
click at [616, 226] on span "Advanced Accounting Software for Businesses" at bounding box center [626, 225] width 150 height 10
